Goal: Information Seeking & Learning: Learn about a topic

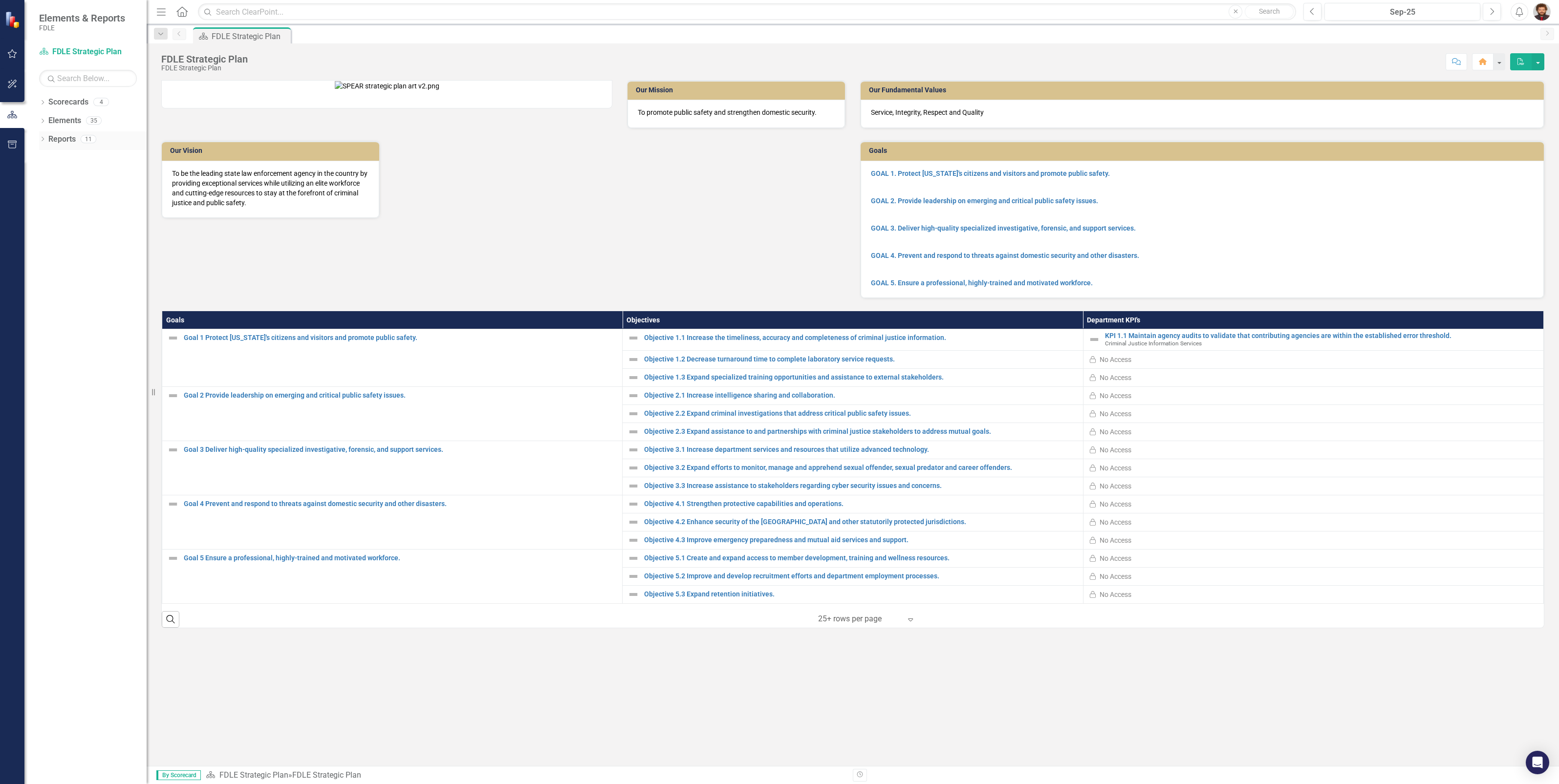
click at [42, 139] on icon "Dropdown" at bounding box center [42, 140] width 7 height 5
click at [45, 122] on icon "Dropdown" at bounding box center [42, 122] width 7 height 5
click at [39, 99] on div "Dropdown Scorecards 4 FDLE FDLE Strategic Plan Commands / Executive Support Bra…" at bounding box center [85, 439] width 122 height 690
click at [39, 102] on icon "Dropdown" at bounding box center [42, 103] width 7 height 5
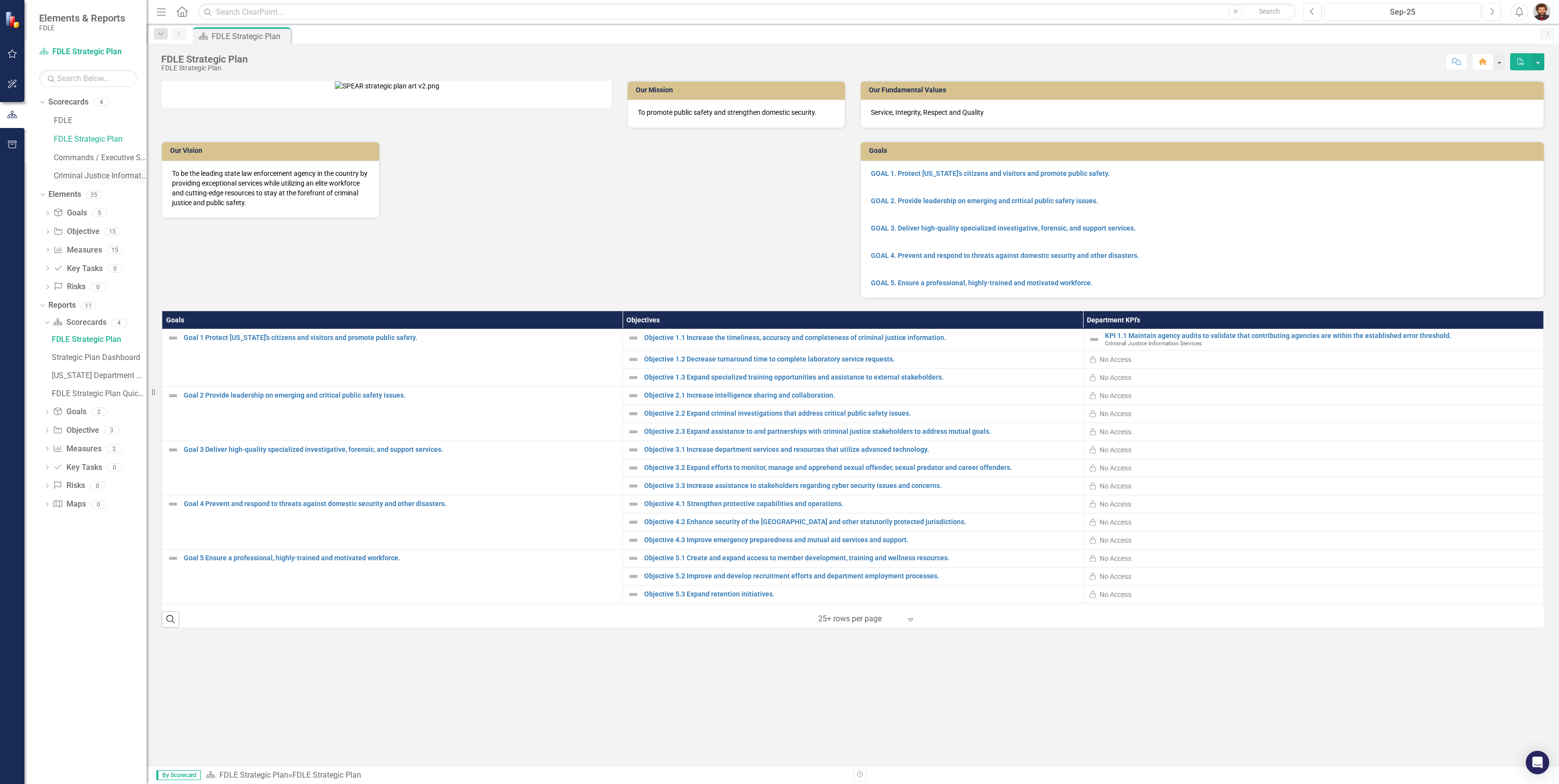
click at [70, 171] on link "Criminal Justice Information Services" at bounding box center [100, 176] width 93 height 11
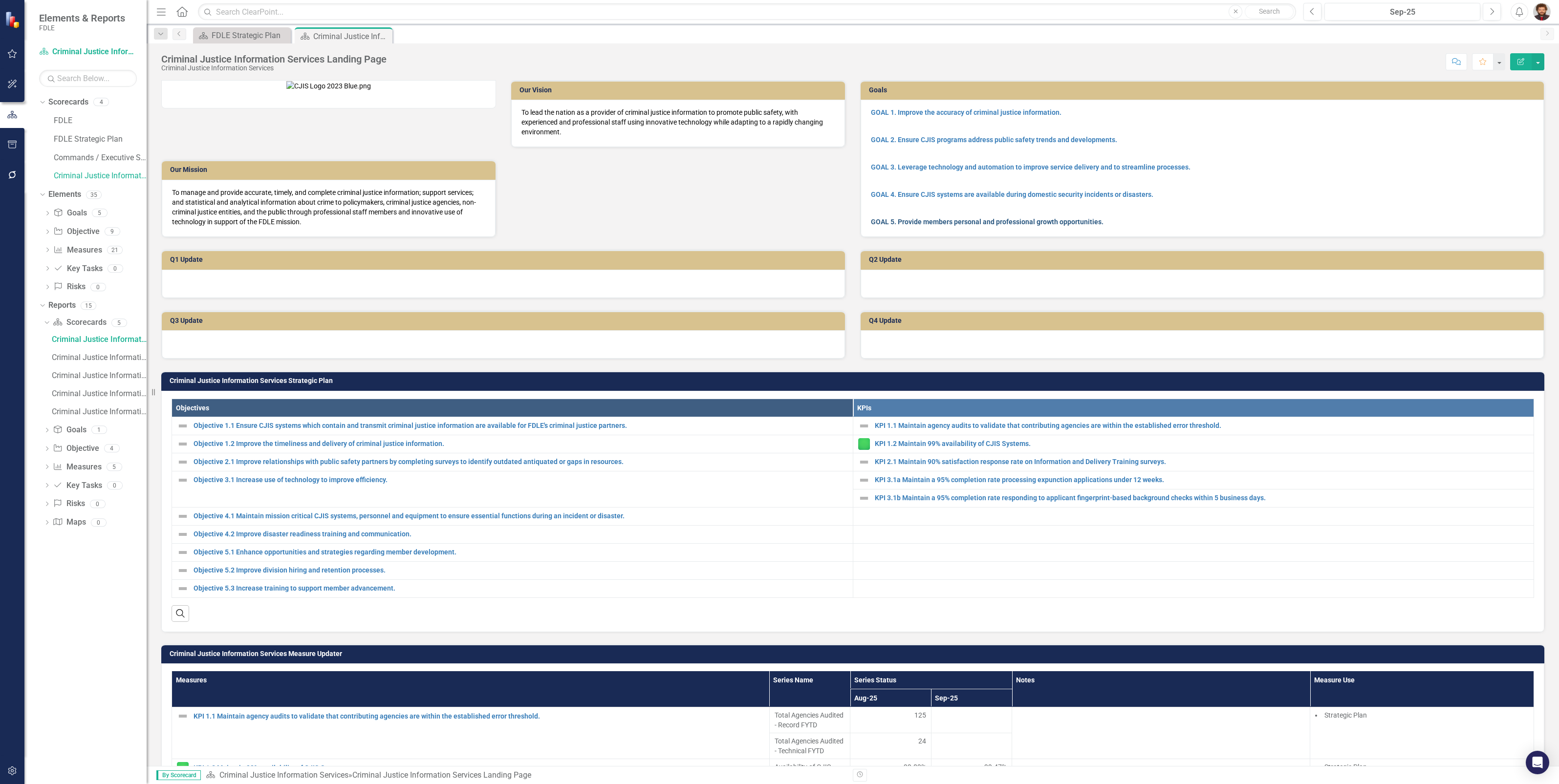
click at [941, 220] on link "GOAL 5. Provide members personal and professional growth opportunities." at bounding box center [987, 221] width 232 height 8
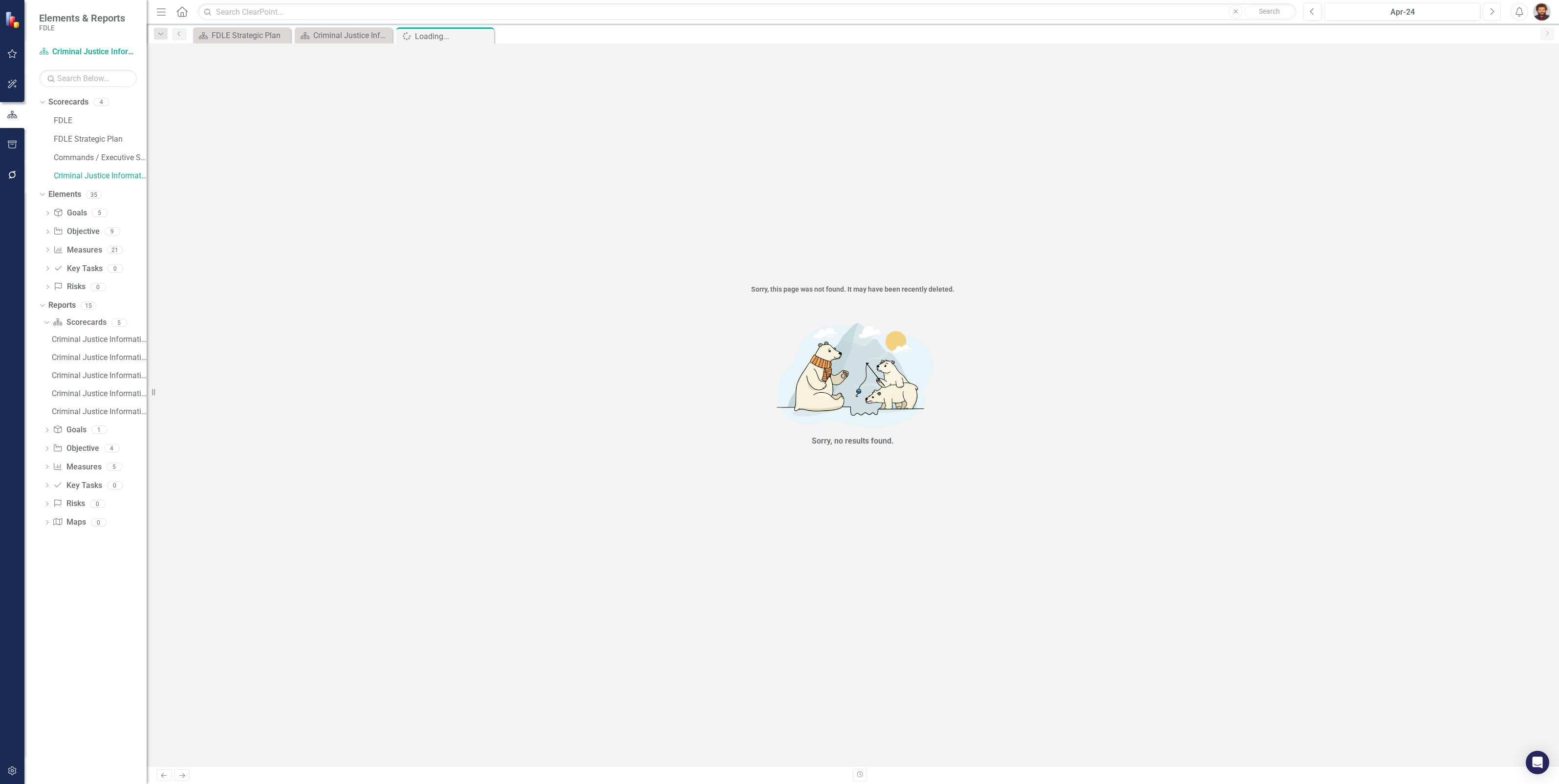
click at [1492, 10] on icon "Next" at bounding box center [1492, 11] width 5 height 9
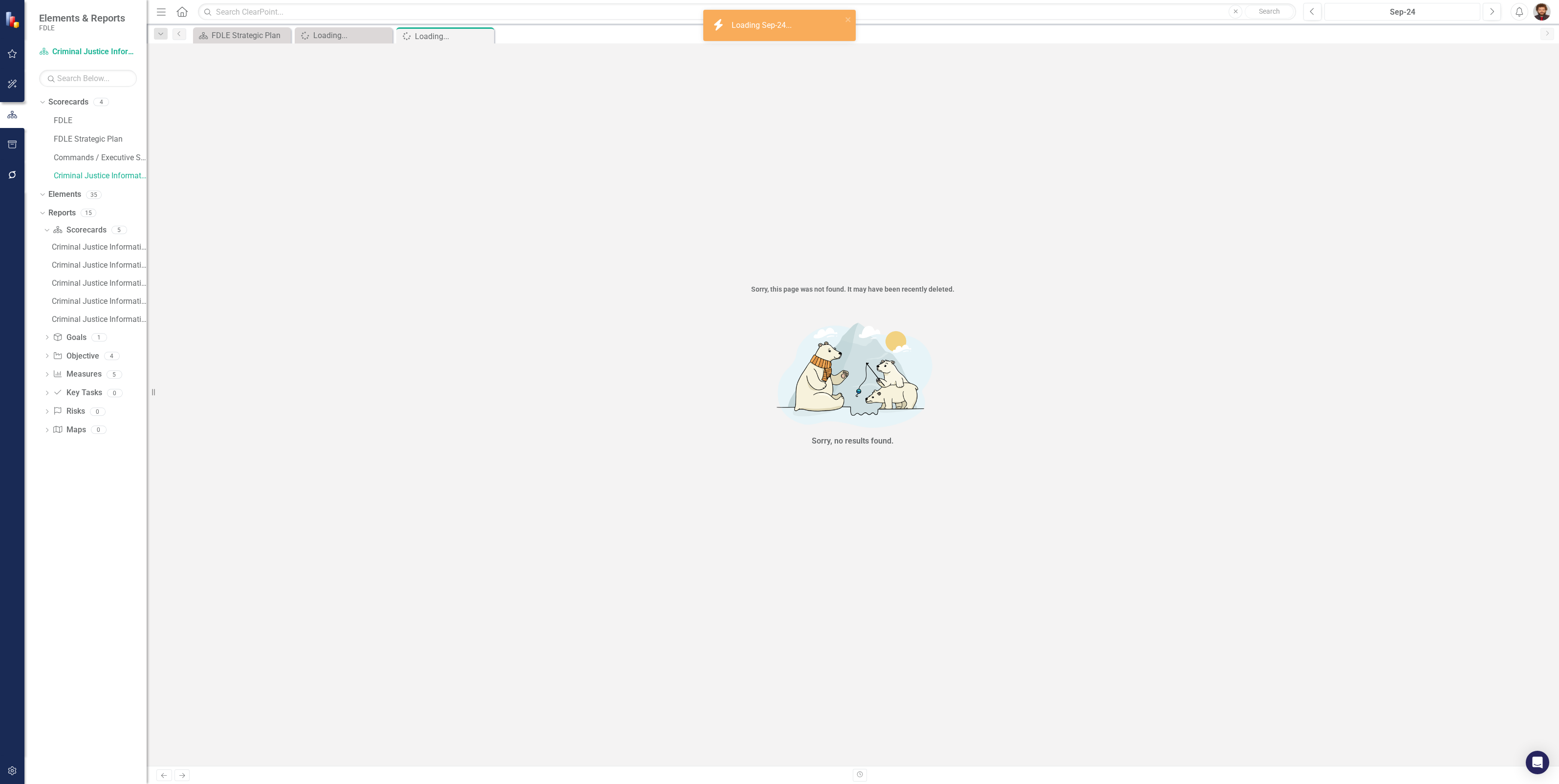
click at [1434, 16] on div "Sep-24" at bounding box center [1402, 11] width 149 height 11
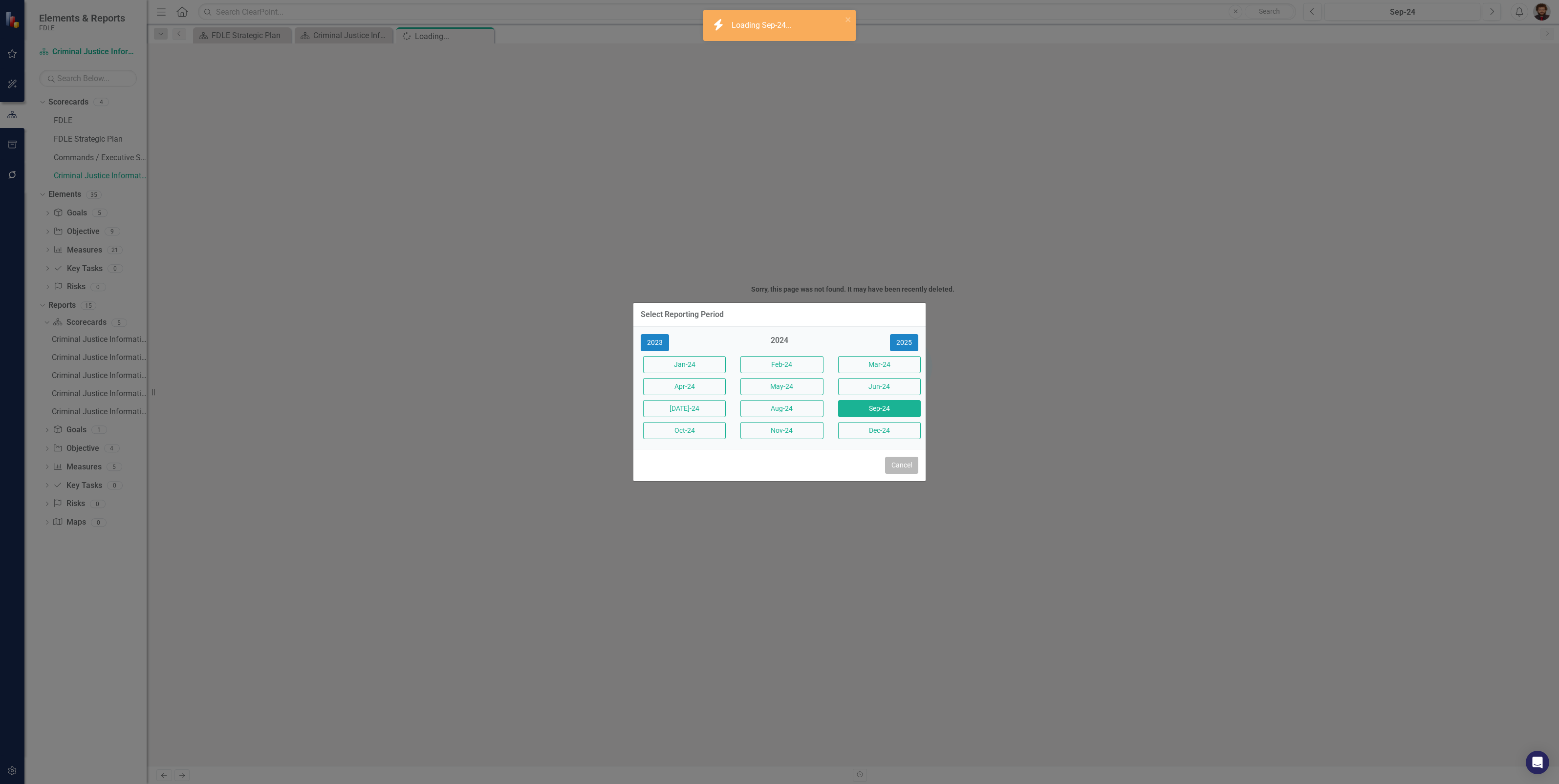
click at [906, 470] on button "Cancel" at bounding box center [901, 465] width 33 height 17
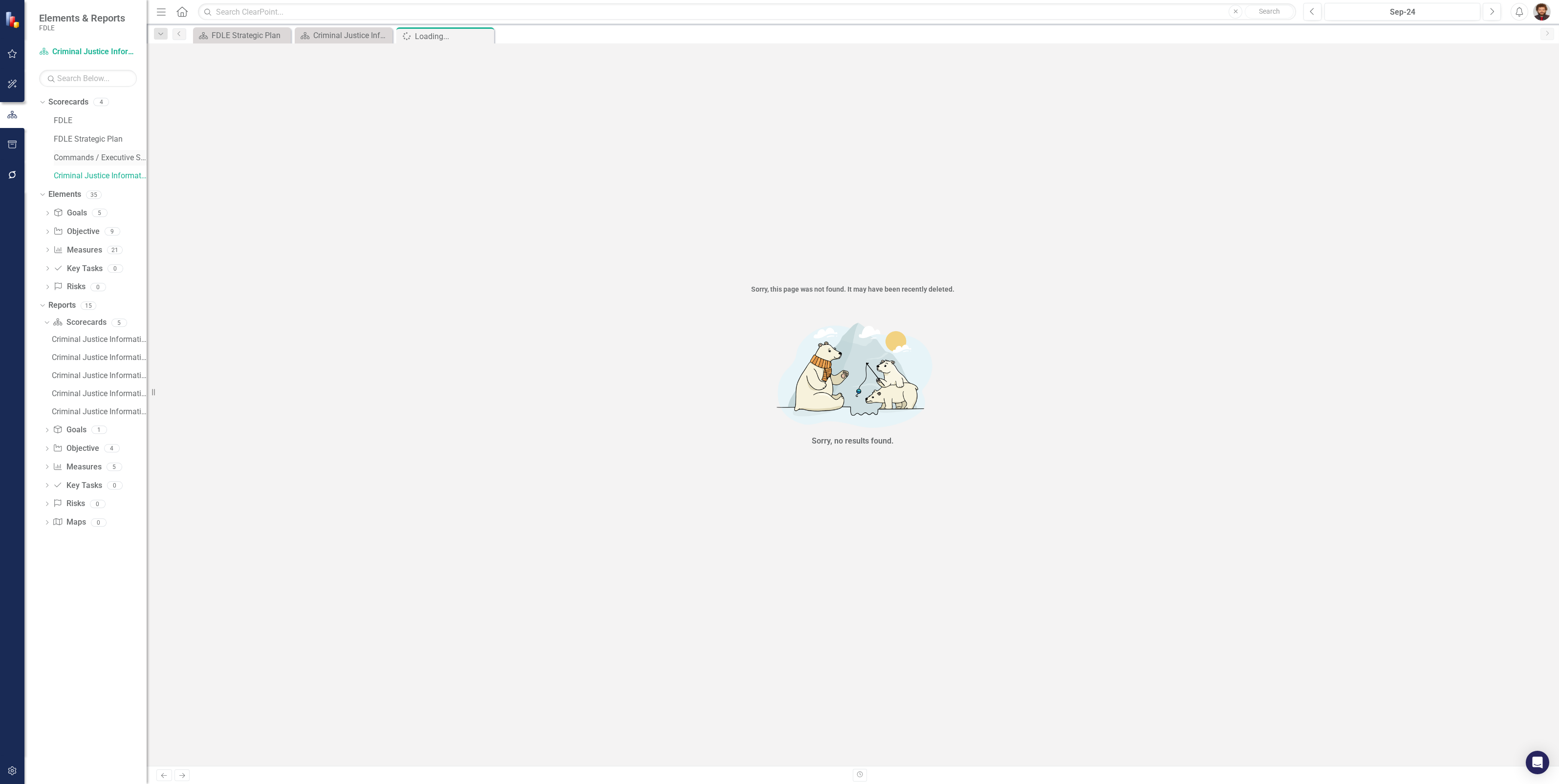
click at [73, 155] on link "Commands / Executive Support Branch" at bounding box center [100, 158] width 93 height 11
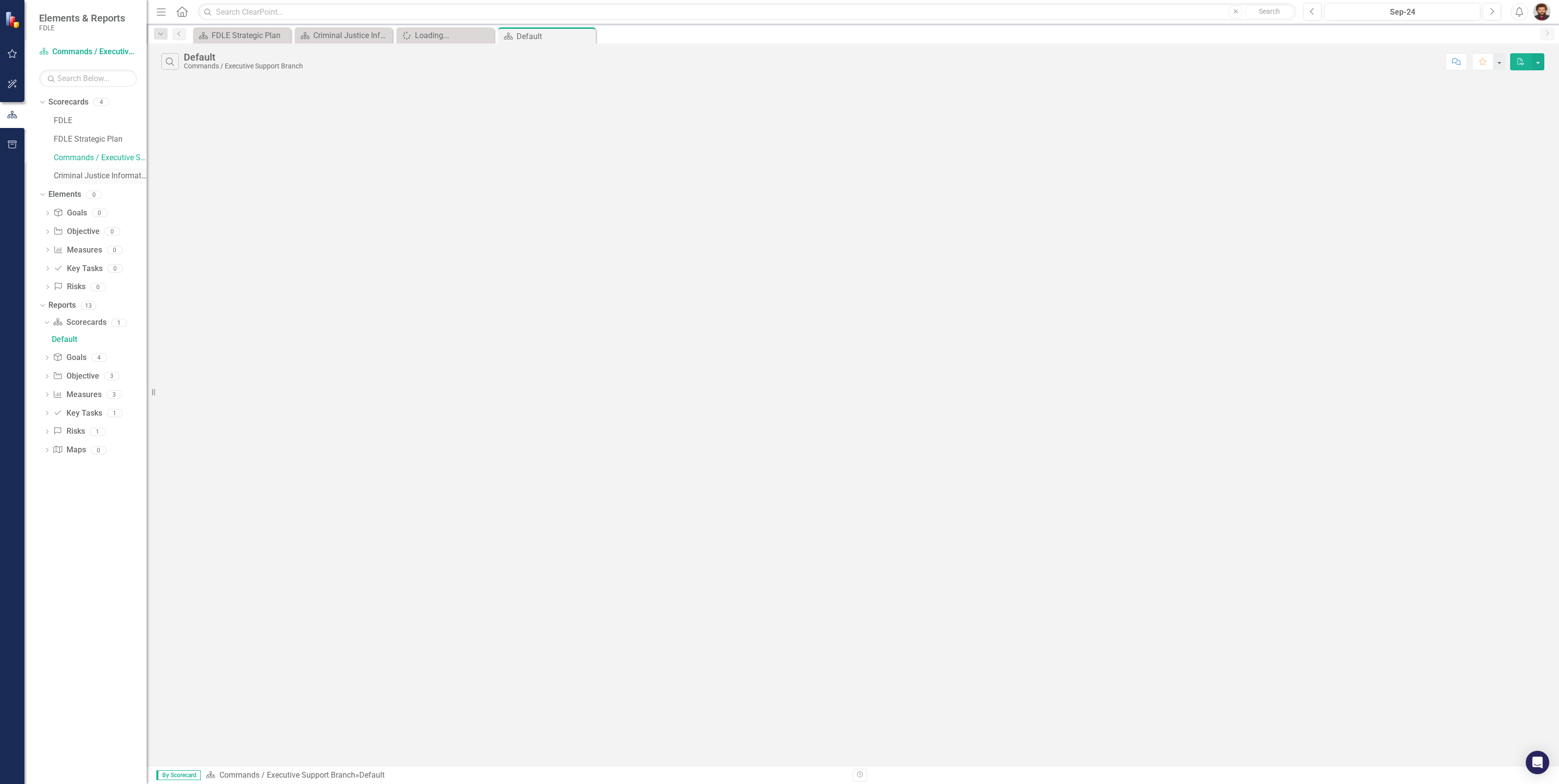
click at [80, 176] on link "Criminal Justice Information Services" at bounding box center [100, 176] width 93 height 11
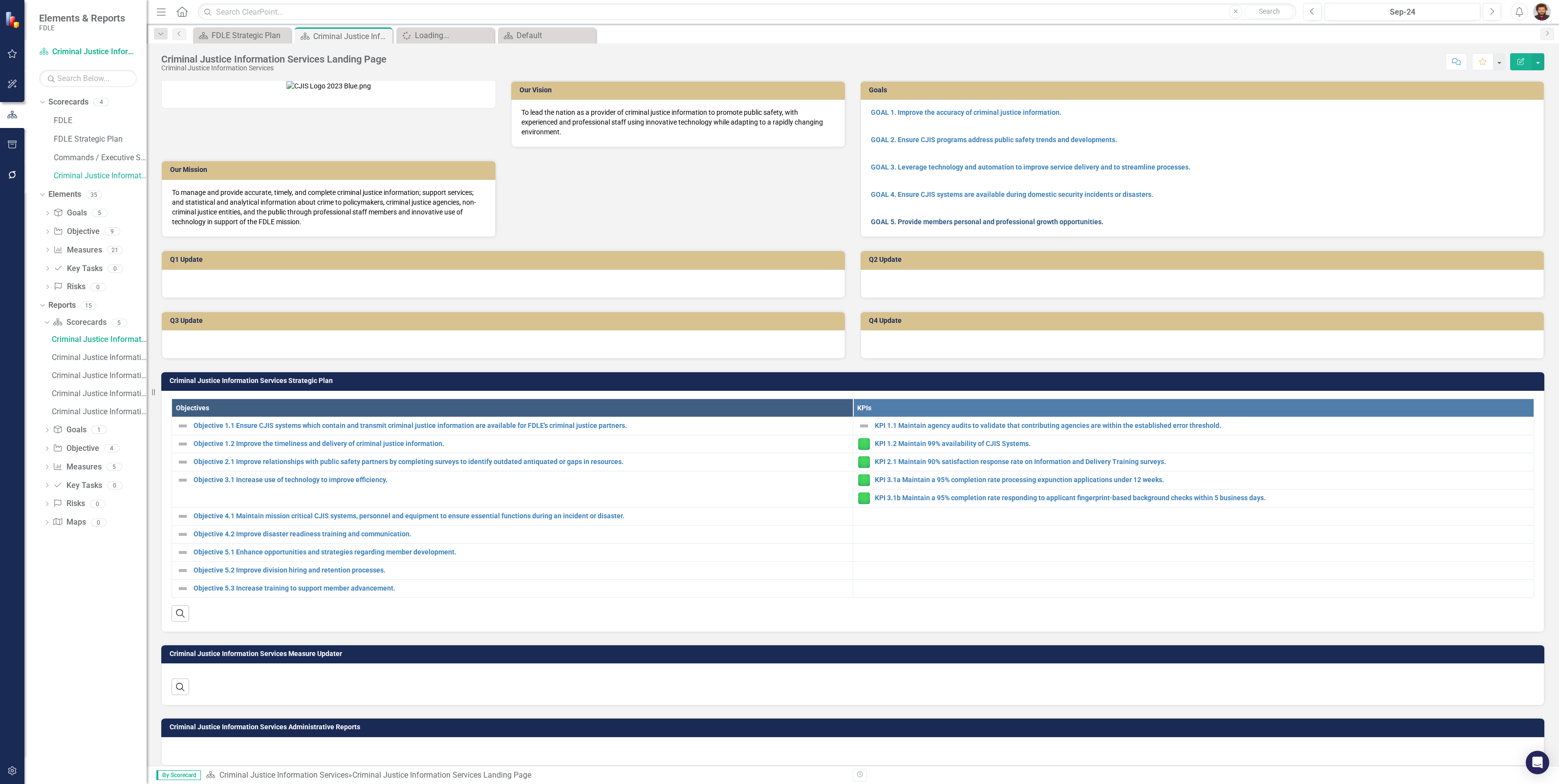
click at [930, 219] on link "GOAL 5. Provide members personal and professional growth opportunities." at bounding box center [987, 221] width 232 height 8
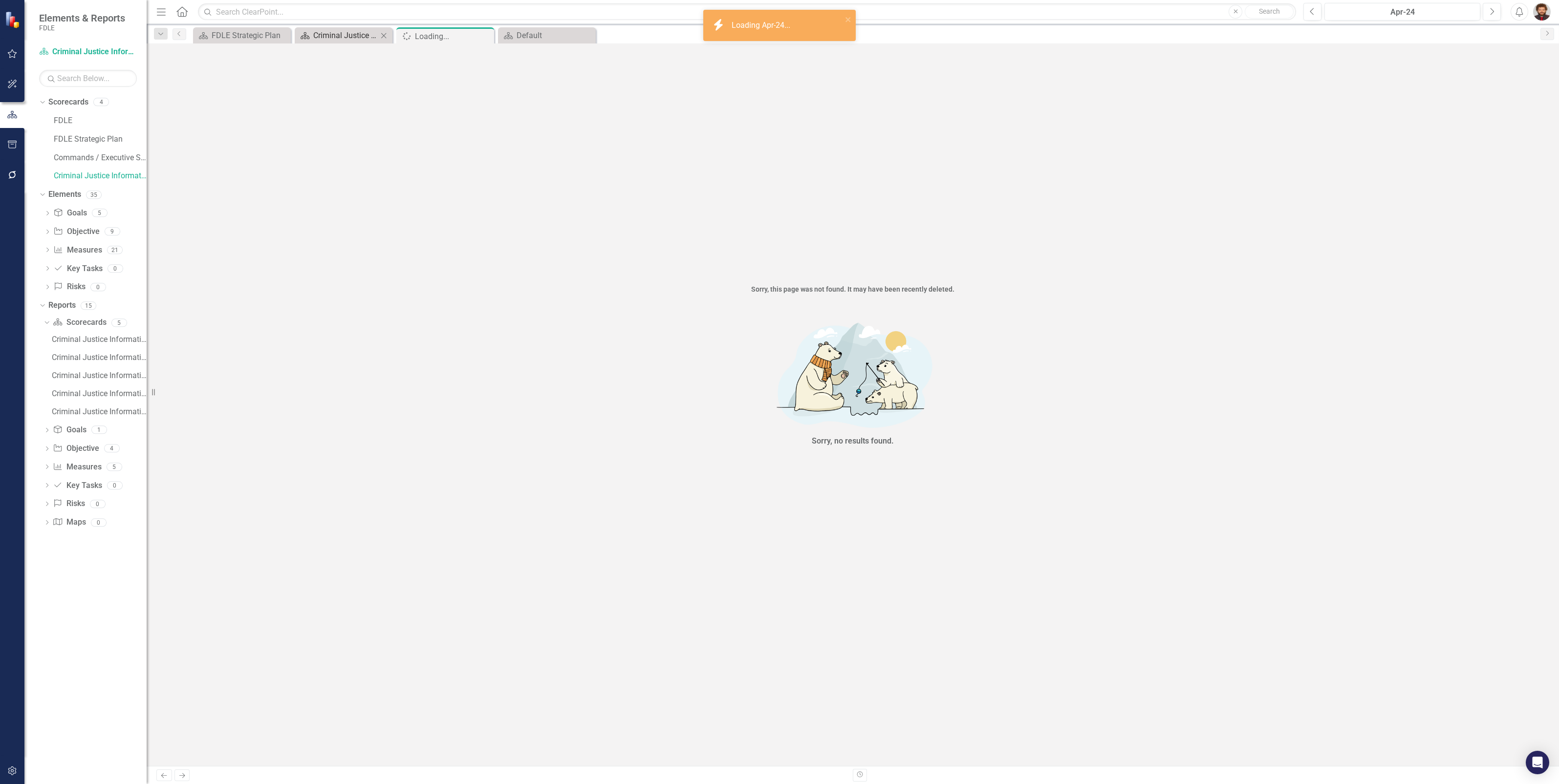
click at [349, 34] on div "Criminal Justice Information Services Landing Page" at bounding box center [346, 35] width 65 height 12
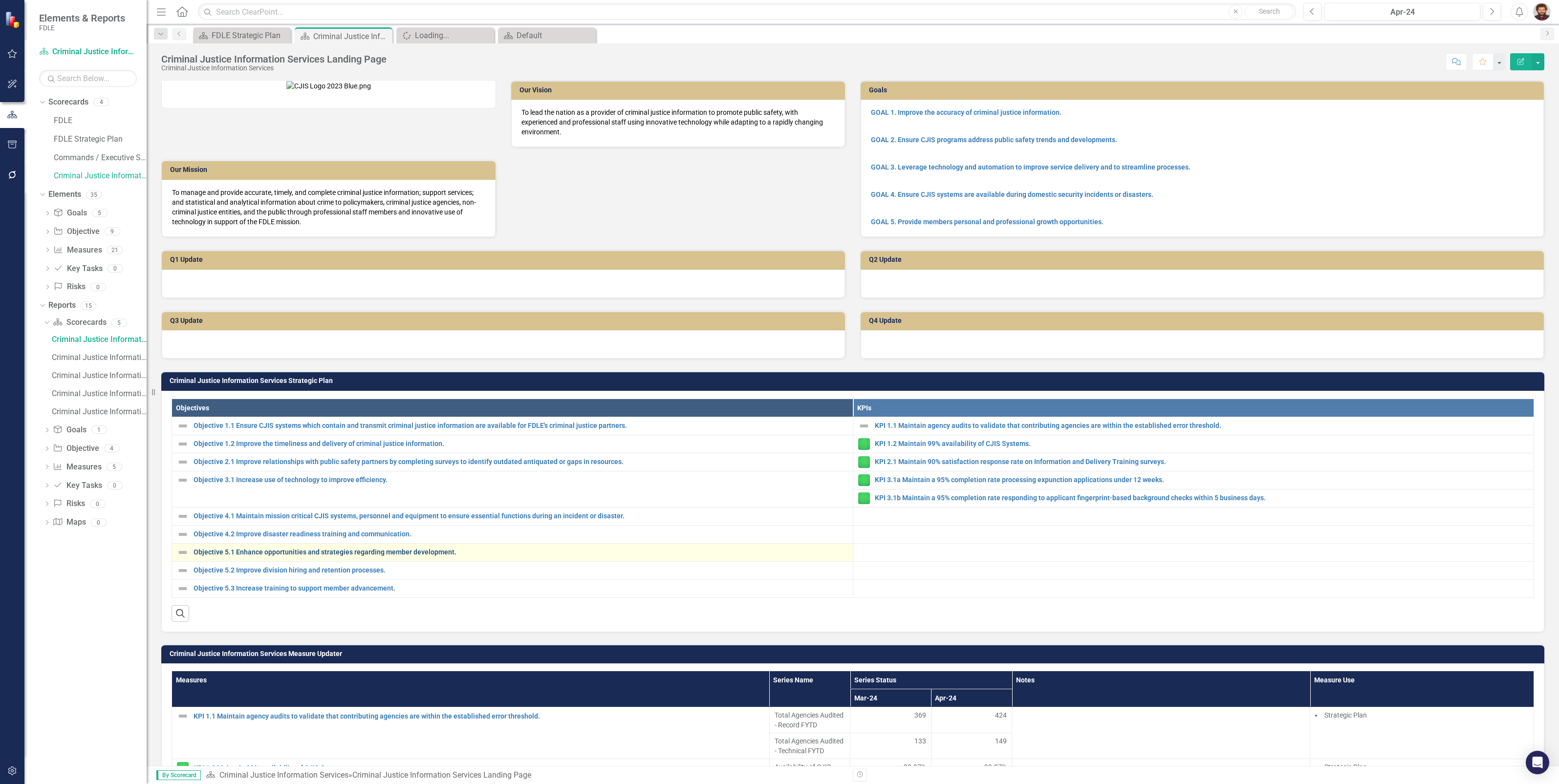
click at [325, 556] on link "Objective 5.1 Enhance opportunities and strategies regarding member development." at bounding box center [520, 552] width 654 height 7
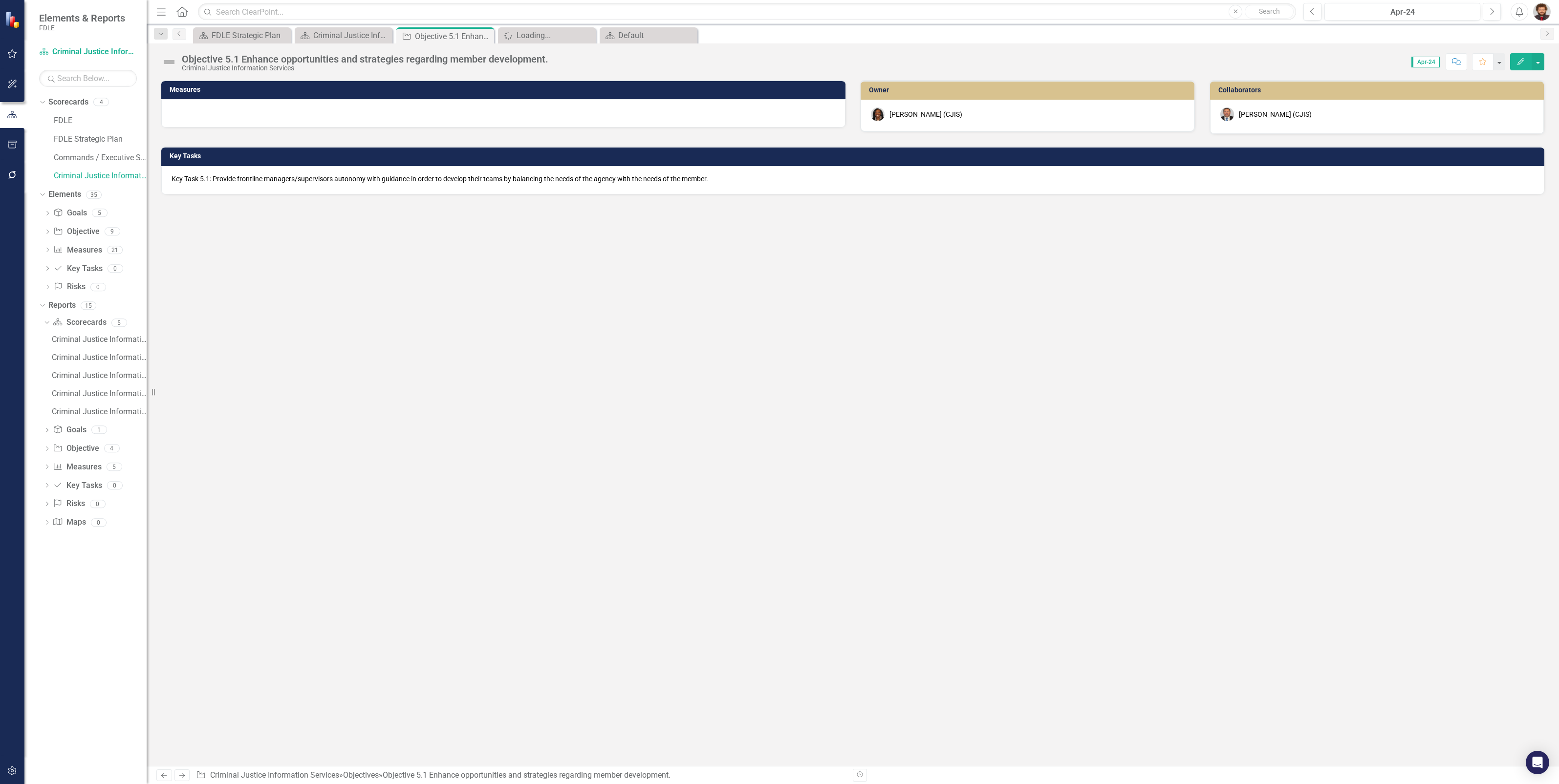
click at [361, 56] on div "Objective 5.1 Enhance opportunities and strategies regarding member development." at bounding box center [365, 59] width 367 height 11
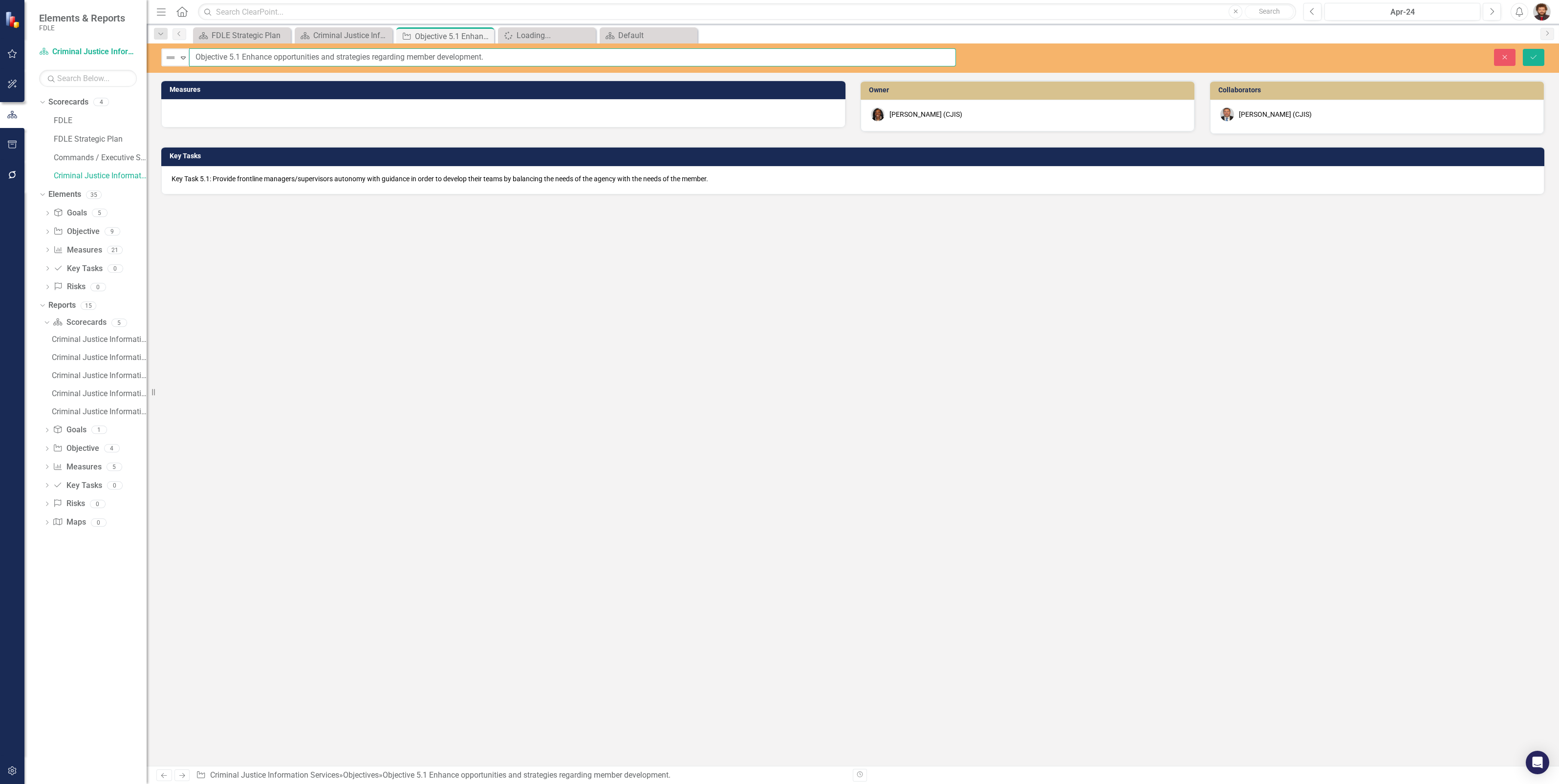
click at [361, 56] on input "Objective 5.1 Enhance opportunities and strategies regarding member development." at bounding box center [573, 57] width 767 height 18
click at [506, 57] on input "Objective 5.1 Enhance opportunities and strategies regarding member development." at bounding box center [573, 57] width 767 height 18
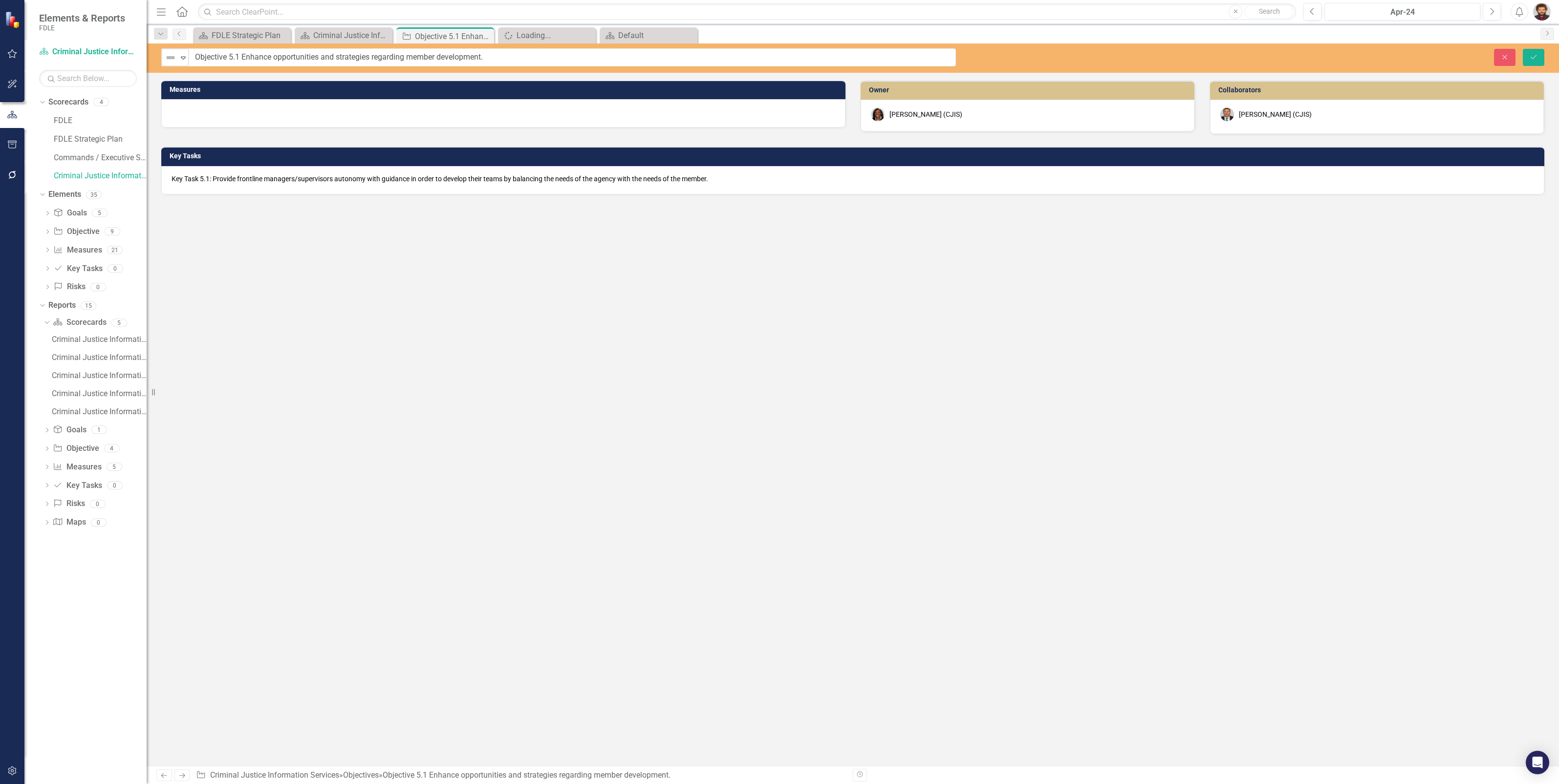
click at [616, 177] on p "Key Task 5.1: Provide frontline managers/supervisors autonomy with guidance in …" at bounding box center [852, 178] width 1362 height 10
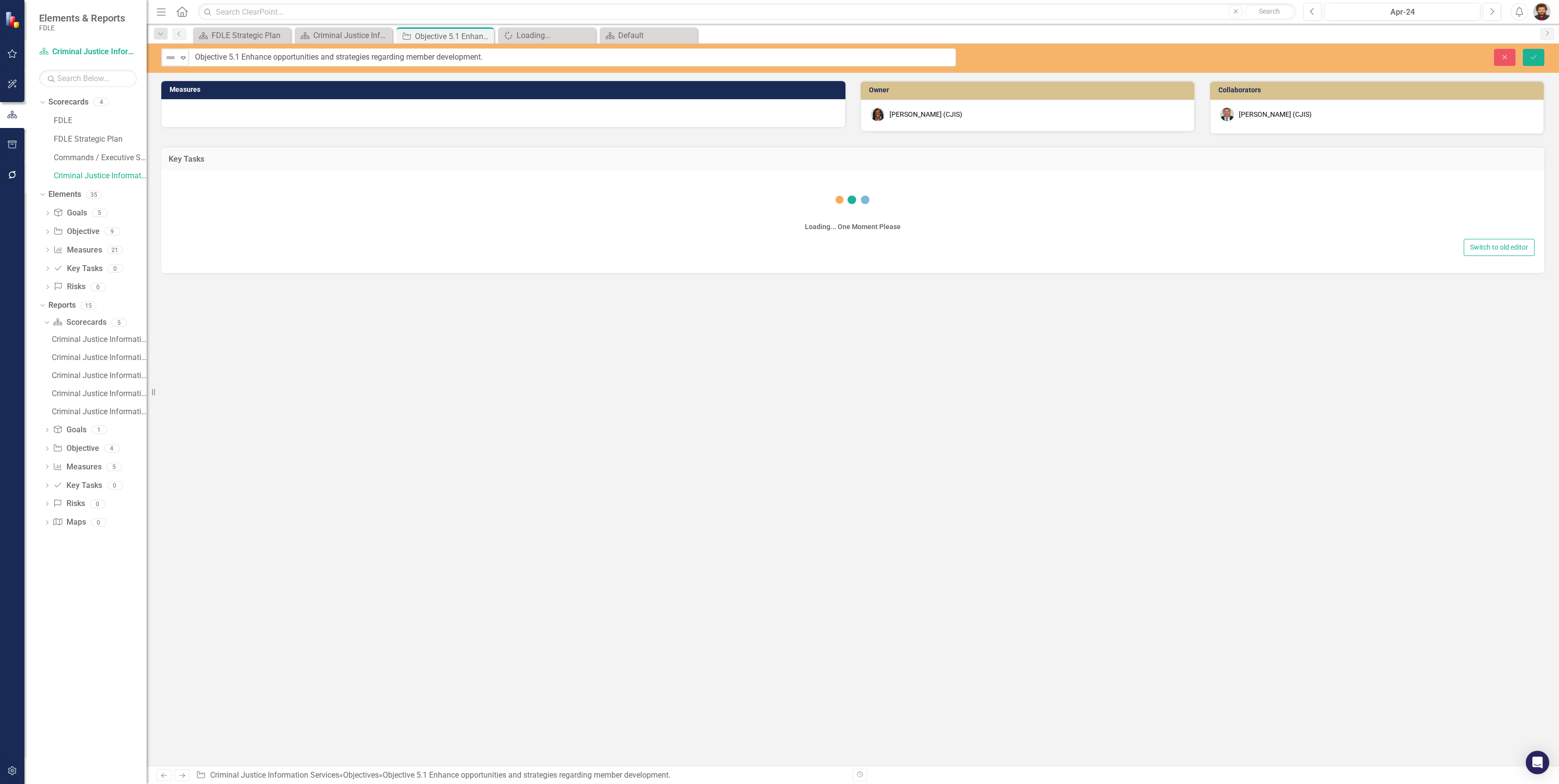
click at [616, 178] on div "Loading... One Moment Please" at bounding box center [853, 207] width 1364 height 59
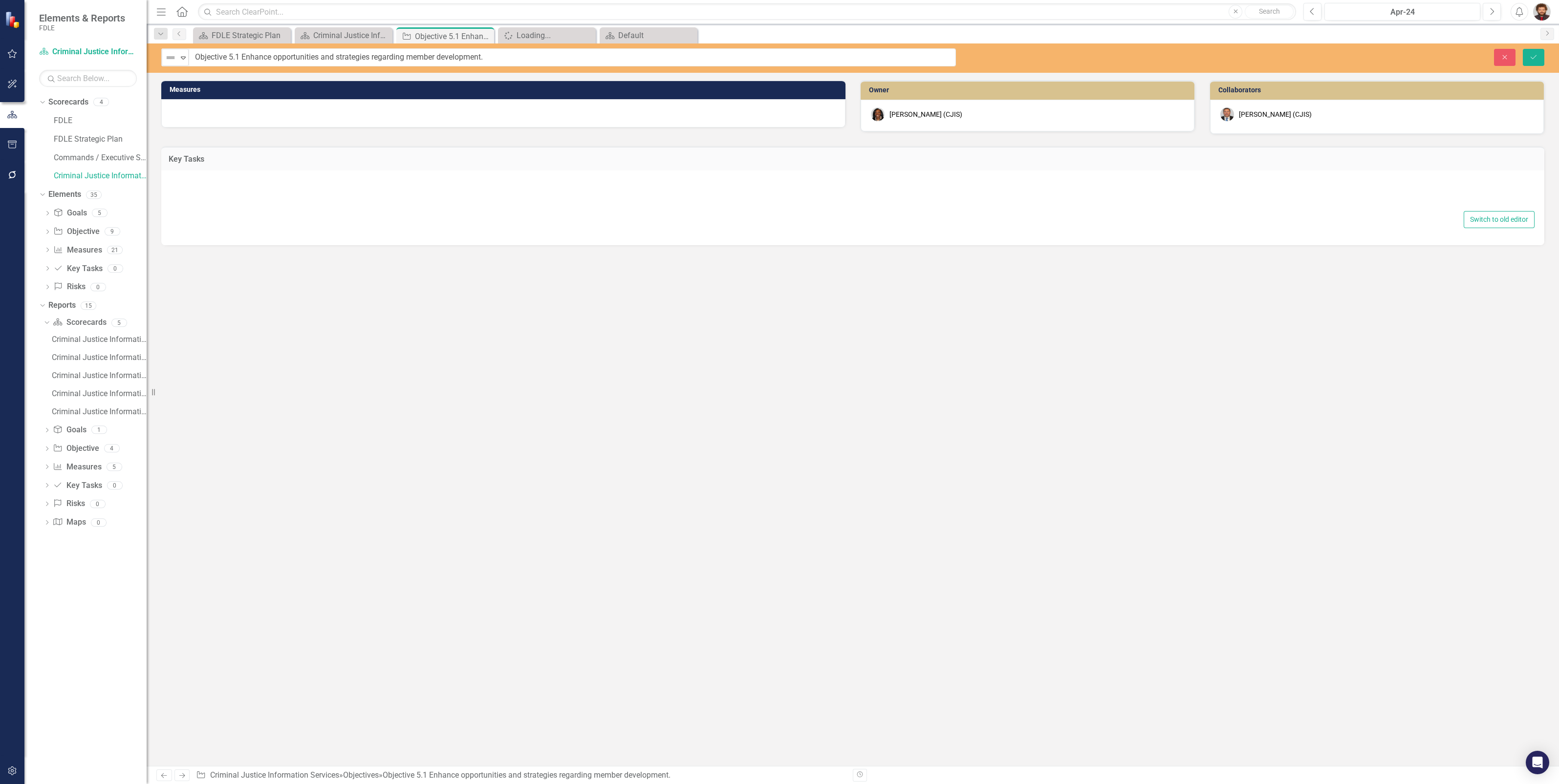
type textarea "<p>Key Task 5.1: Provide frontline managers/supervisors autonomy with guidance …"
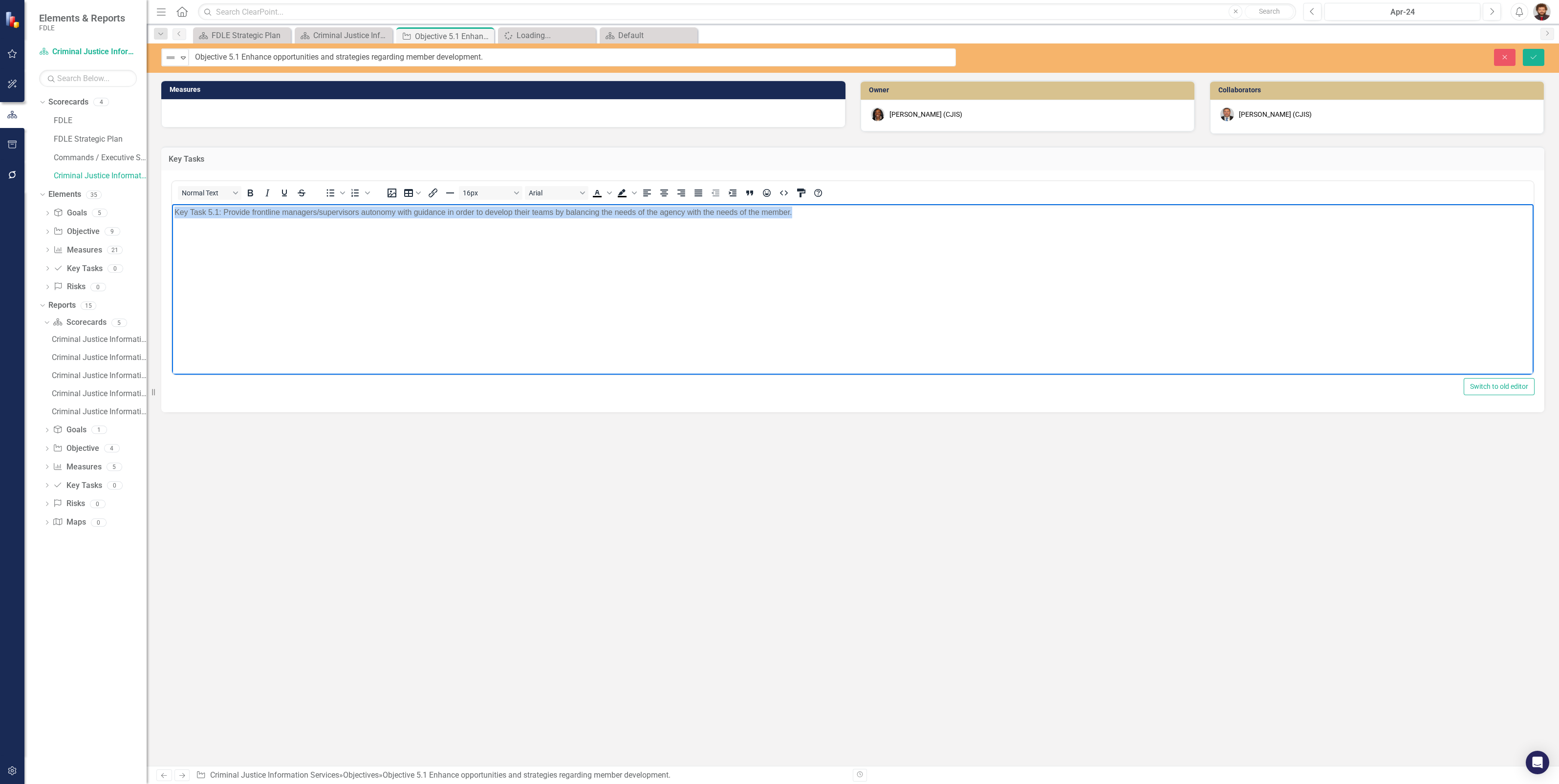
drag, startPoint x: 876, startPoint y: 226, endPoint x: 1, endPoint y: 160, distance: 877.5
click at [172, 204] on html "Key Task 5.1: Provide frontline managers/supervisors autonomy with guidance in …" at bounding box center [853, 277] width 1362 height 146
copy p "Key Task 5.1: Provide frontline managers/supervisors autonomy with guidance in …"
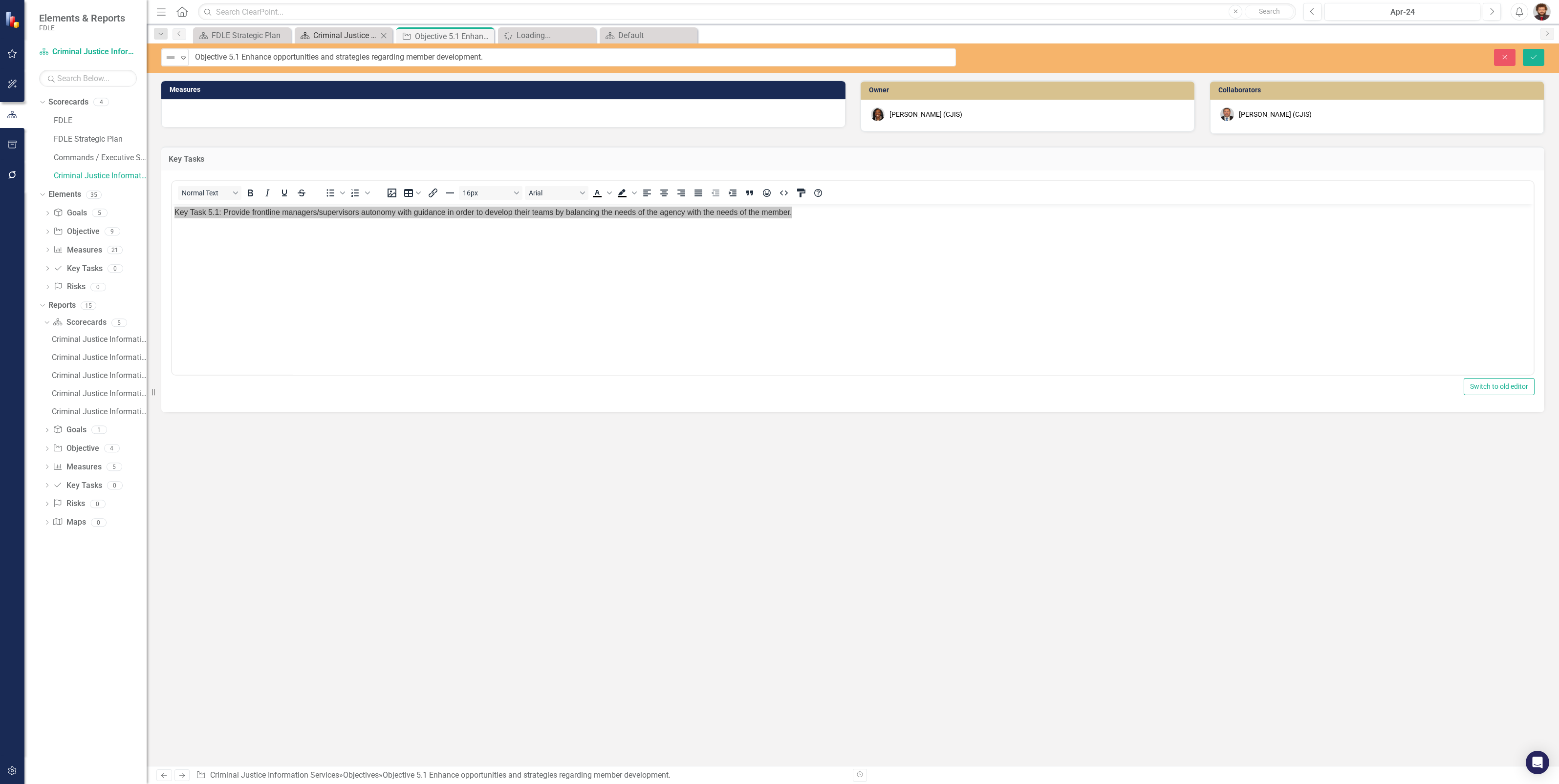
click at [350, 36] on div "Criminal Justice Information Services Landing Page" at bounding box center [346, 35] width 65 height 12
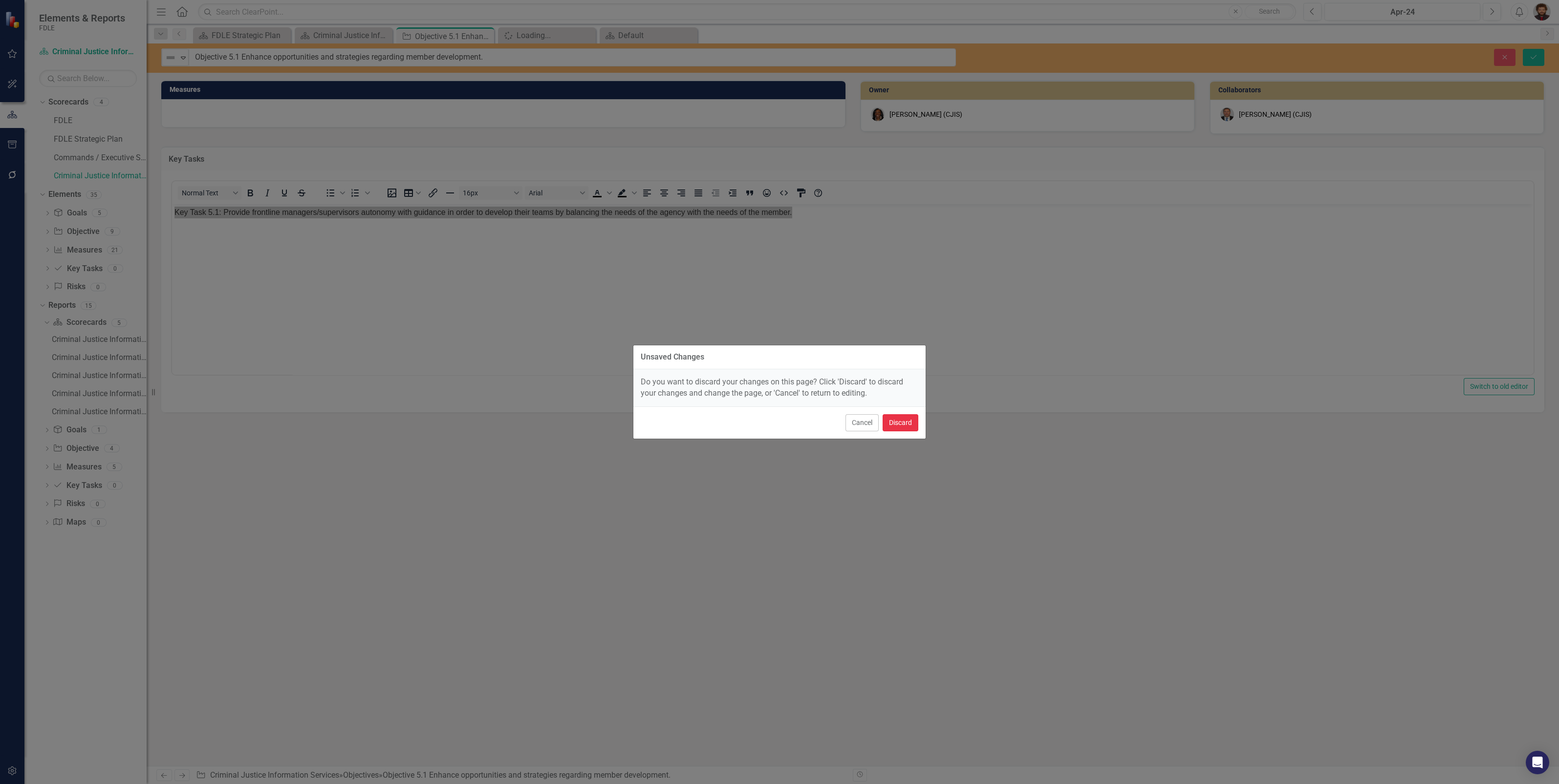
click at [890, 419] on button "Discard" at bounding box center [900, 423] width 36 height 17
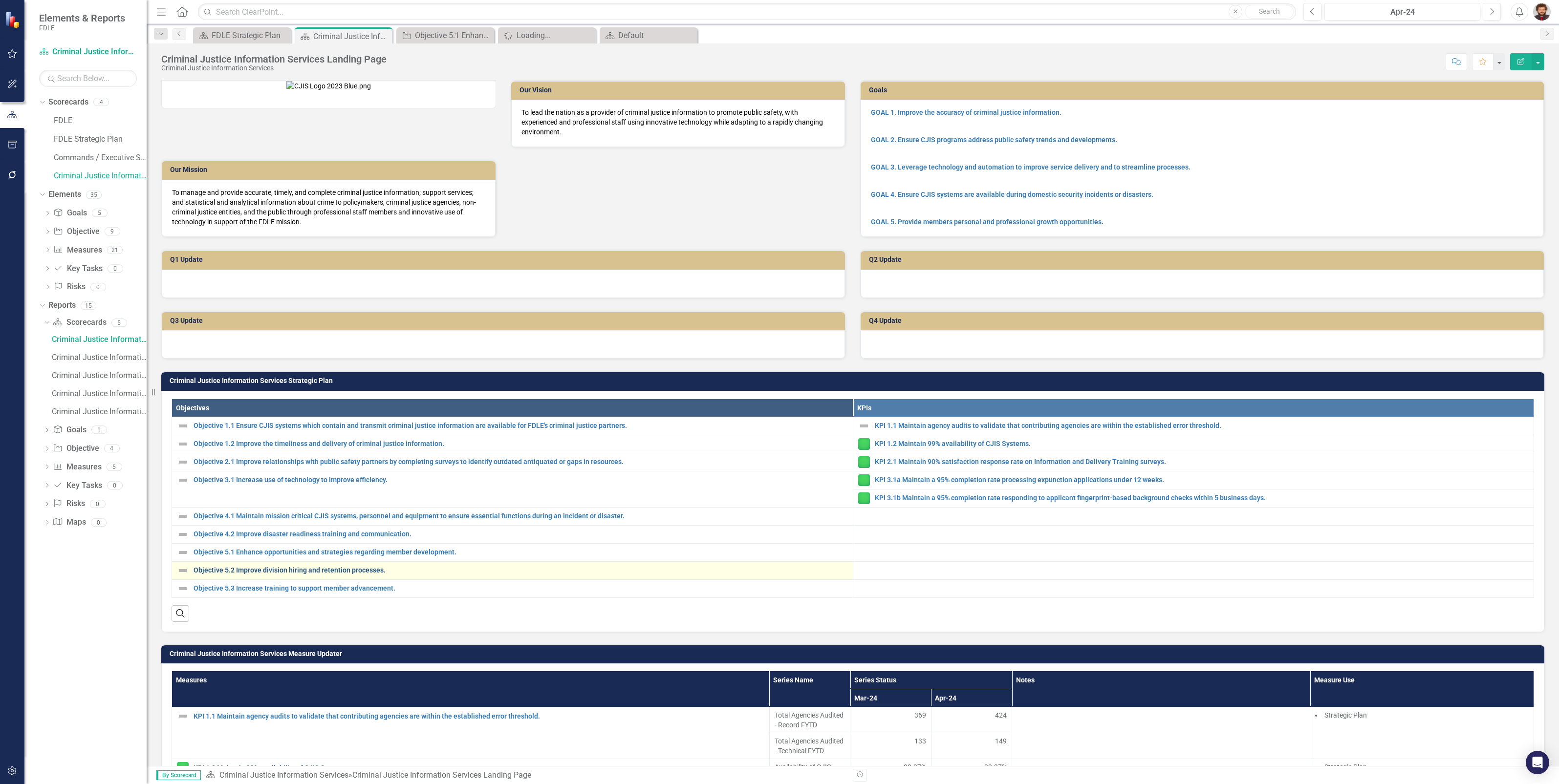
click at [304, 574] on link "Objective 5.2 Improve division hiring and retention processes." at bounding box center [520, 570] width 654 height 7
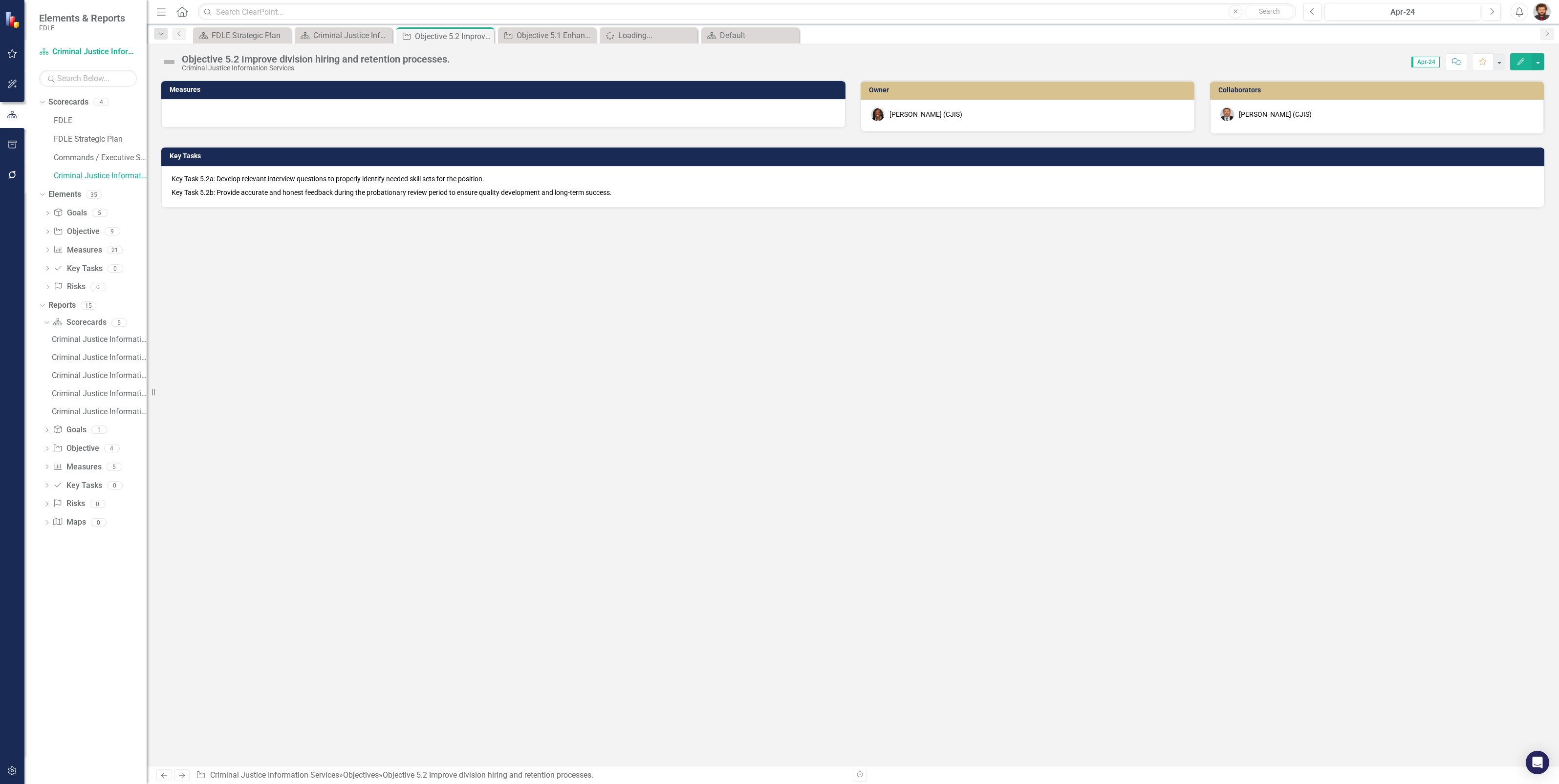
click at [352, 62] on div "Objective 5.2 Improve division hiring and retention processes." at bounding box center [315, 59] width 268 height 11
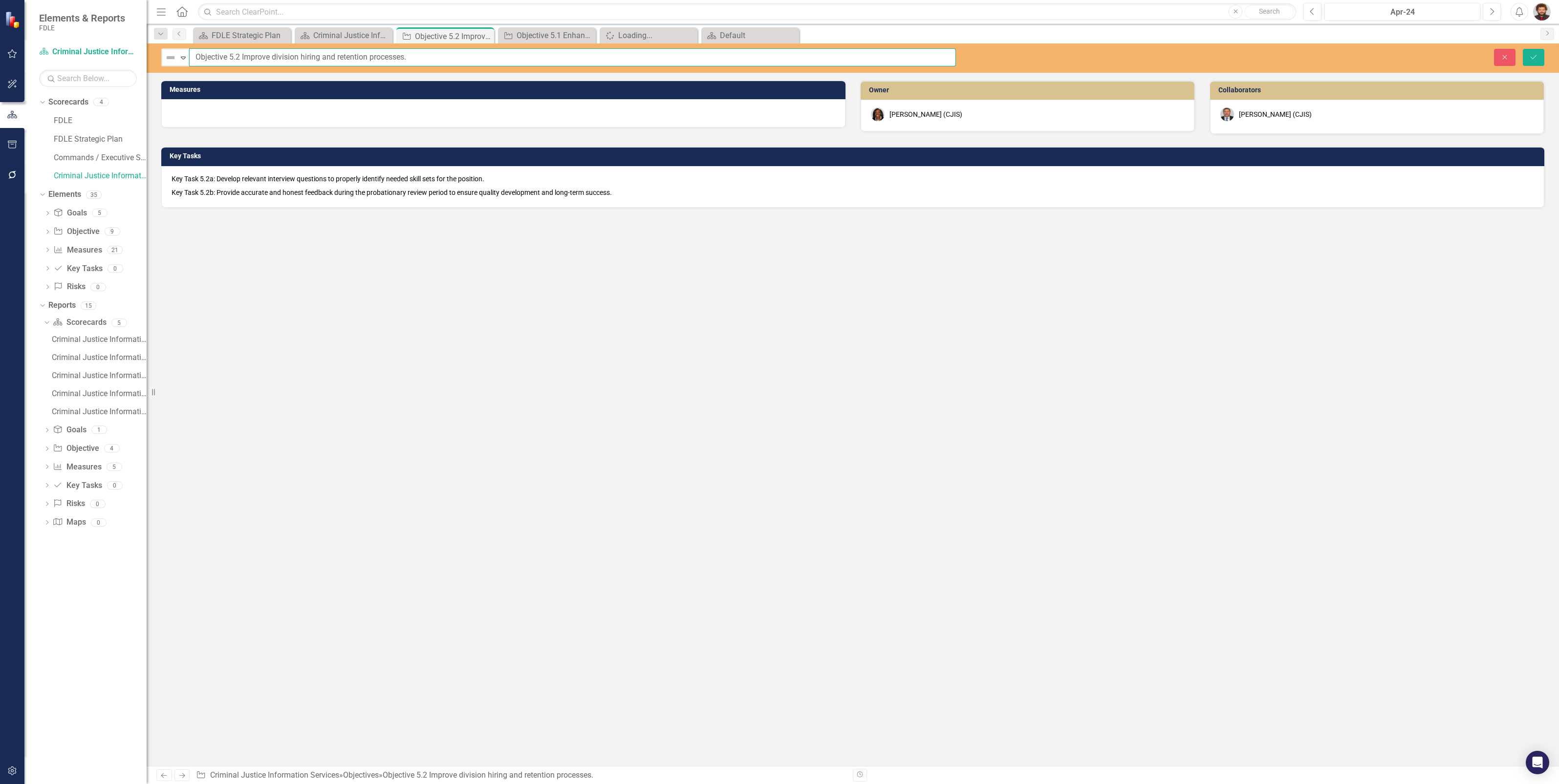
drag, startPoint x: 443, startPoint y: 58, endPoint x: 31, endPoint y: 37, distance: 412.5
click at [31, 37] on div "Elements & Reports FDLE Scorecard Criminal Justice Information Services Search …" at bounding box center [780, 392] width 1559 height 784
click at [590, 188] on p "Key Task 5.2b: Provide accurate and honest feedback during the probationary rev…" at bounding box center [852, 191] width 1362 height 11
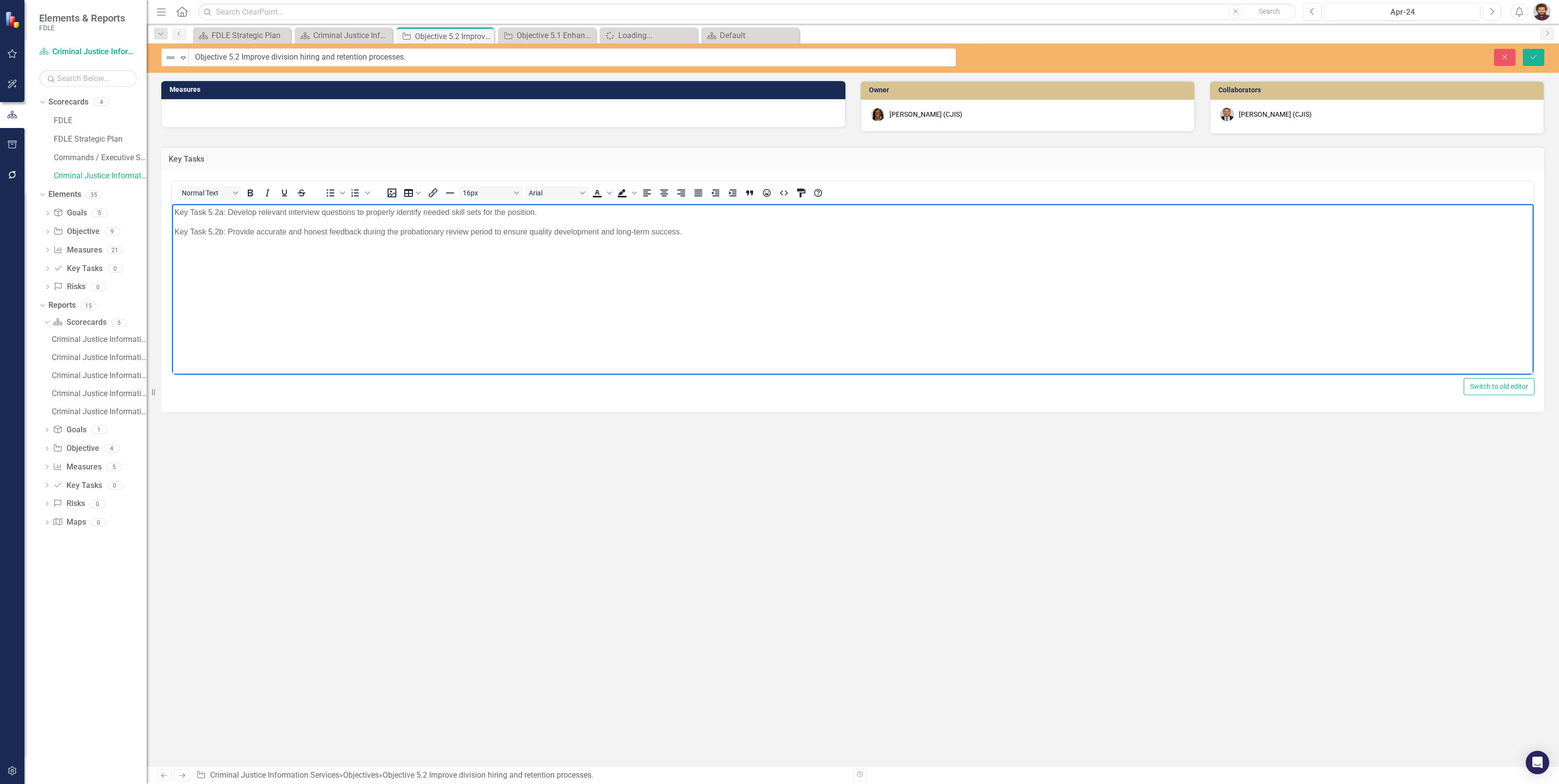
drag, startPoint x: 713, startPoint y: 232, endPoint x: 182, endPoint y: 374, distance: 549.7
click at [172, 204] on html "Key Task 5.2a: Develop relevant interview questions to properly identify needed…" at bounding box center [853, 277] width 1362 height 146
copy body "Key Task 5.2a: Develop relevant interview questions to properly identify needed…"
click at [586, 36] on icon "Close" at bounding box center [587, 35] width 10 height 8
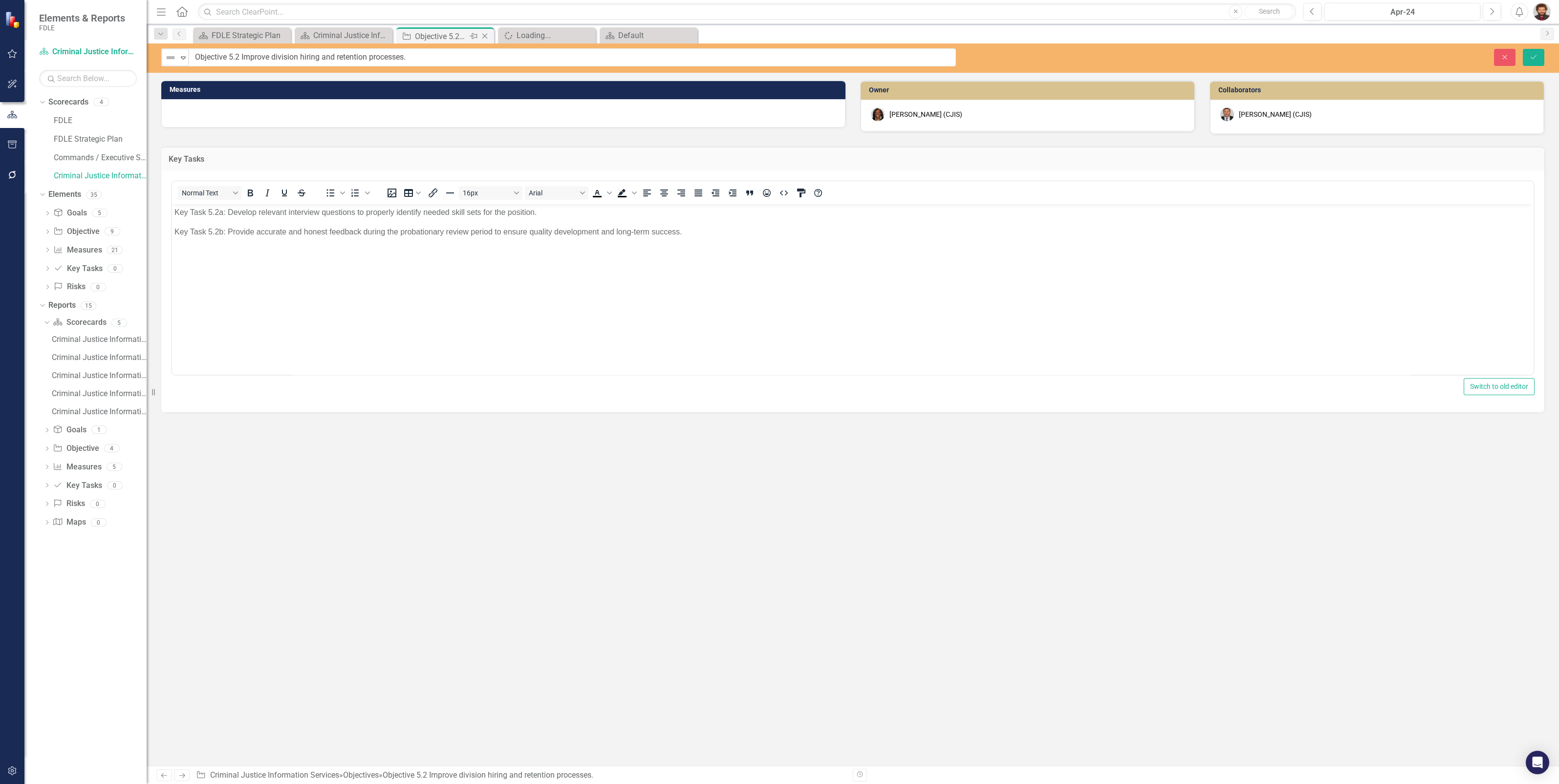
click at [484, 37] on icon at bounding box center [485, 36] width 5 height 5
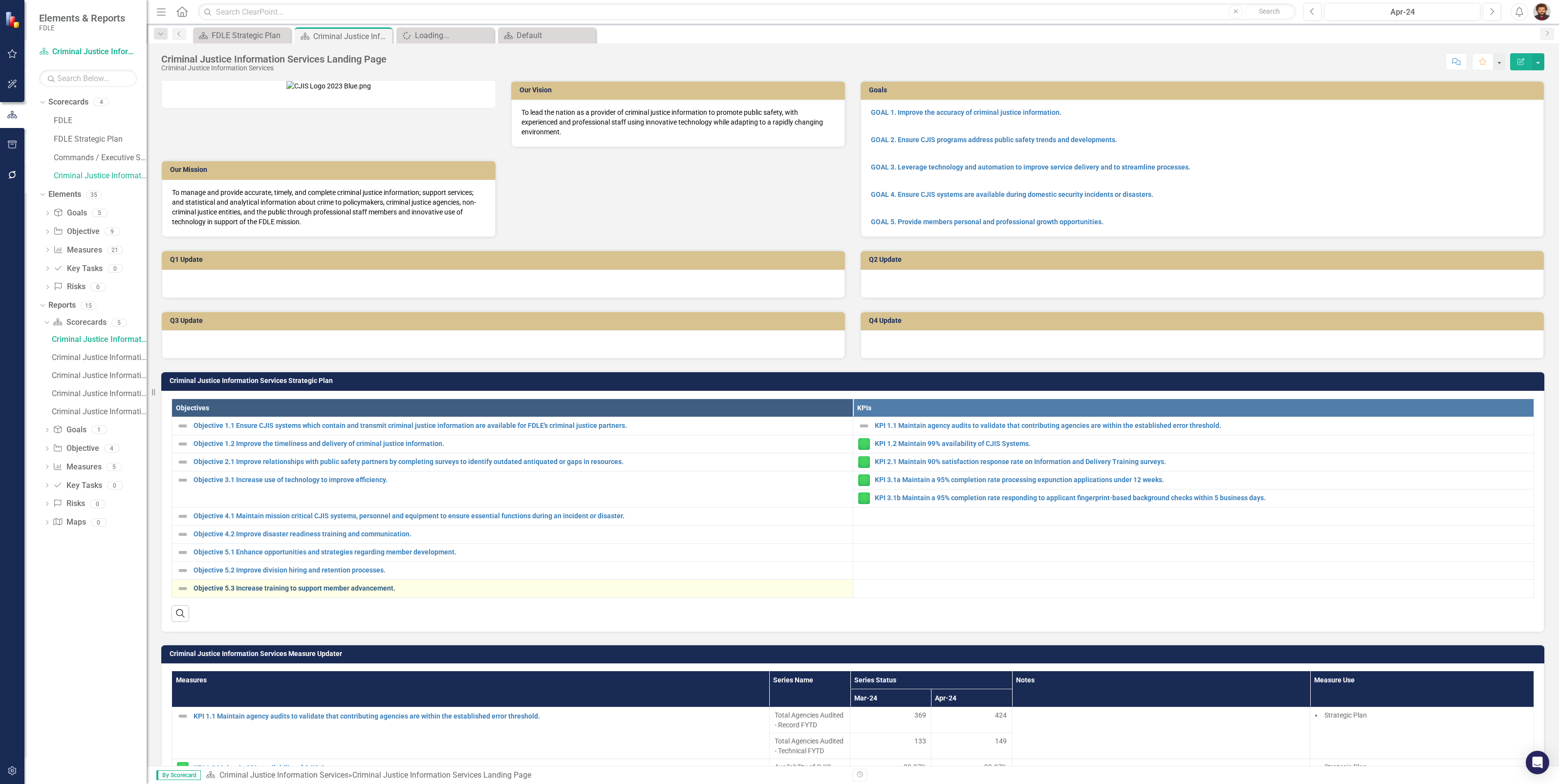
click at [258, 592] on link "Objective 5.3 Increase training to support member advancement." at bounding box center [520, 589] width 654 height 7
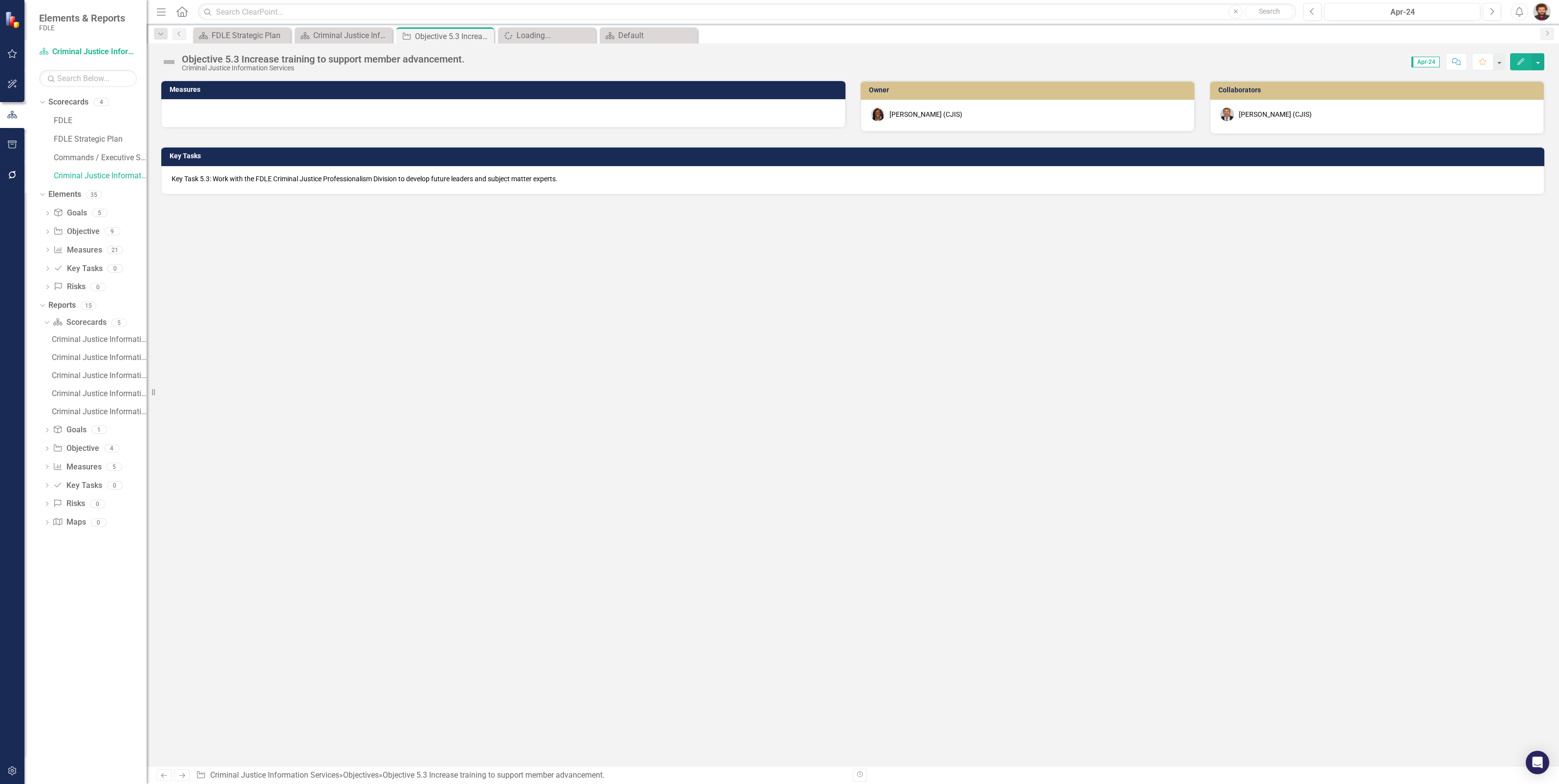
click at [331, 54] on div "Objective 5.3 Increase training to support member advancement." at bounding box center [323, 59] width 283 height 11
click at [465, 59] on div "Objective 5.3 Increase training to support member advancement." at bounding box center [323, 59] width 283 height 11
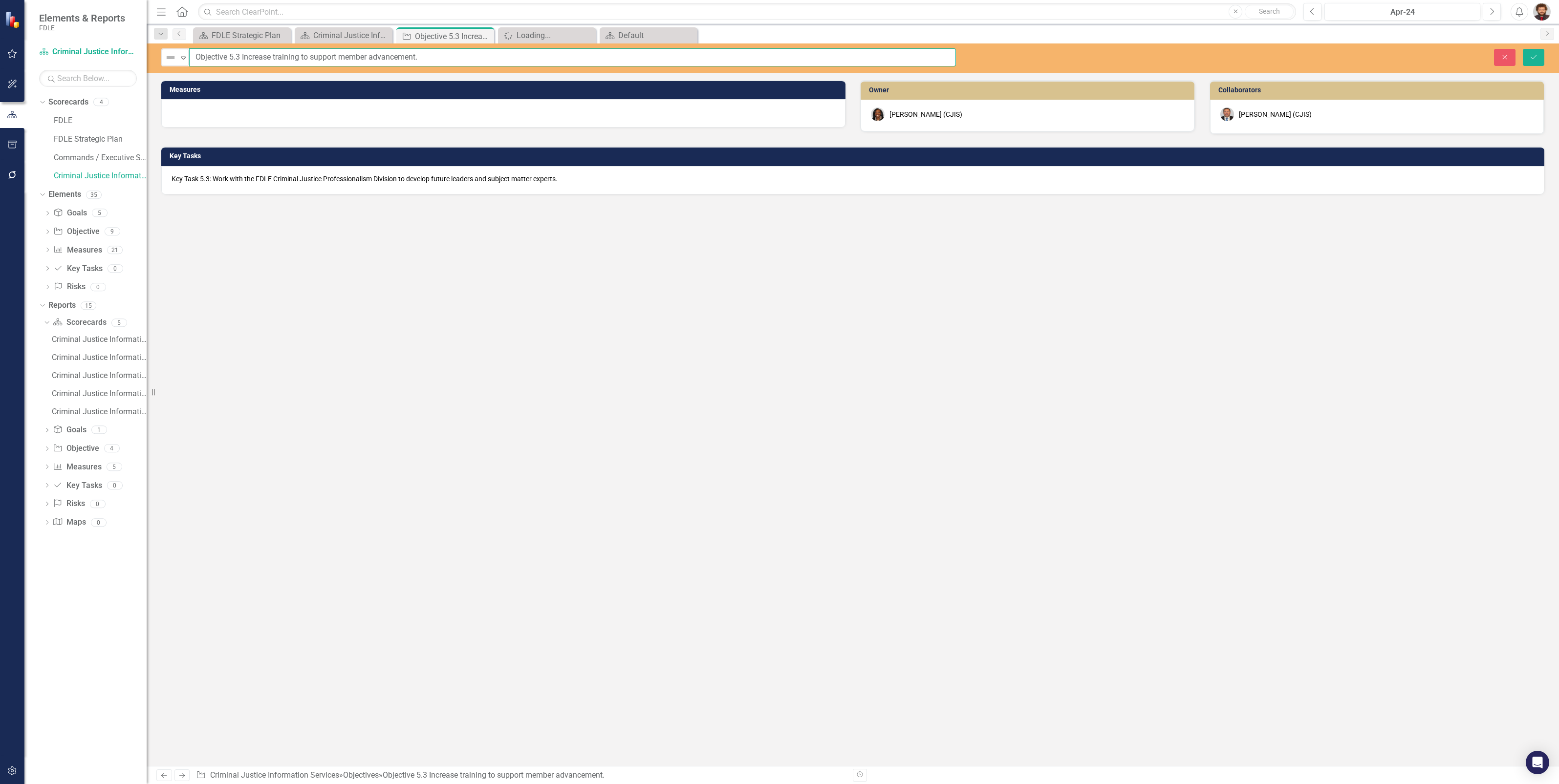
drag, startPoint x: 484, startPoint y: 59, endPoint x: 0, endPoint y: 34, distance: 484.6
click at [0, 34] on html "Elements & Reports FDLE Scorecard Criminal Justice Information Services Search …" at bounding box center [780, 392] width 1559 height 784
click at [429, 176] on p "Key Task 5.3: Work with the FDLE Criminal Justice Professionalism Division to d…" at bounding box center [852, 178] width 1362 height 10
click at [429, 176] on div "Key Task 5.3: Work with the FDLE Criminal Justice Professionalism Division to d…" at bounding box center [852, 180] width 1383 height 28
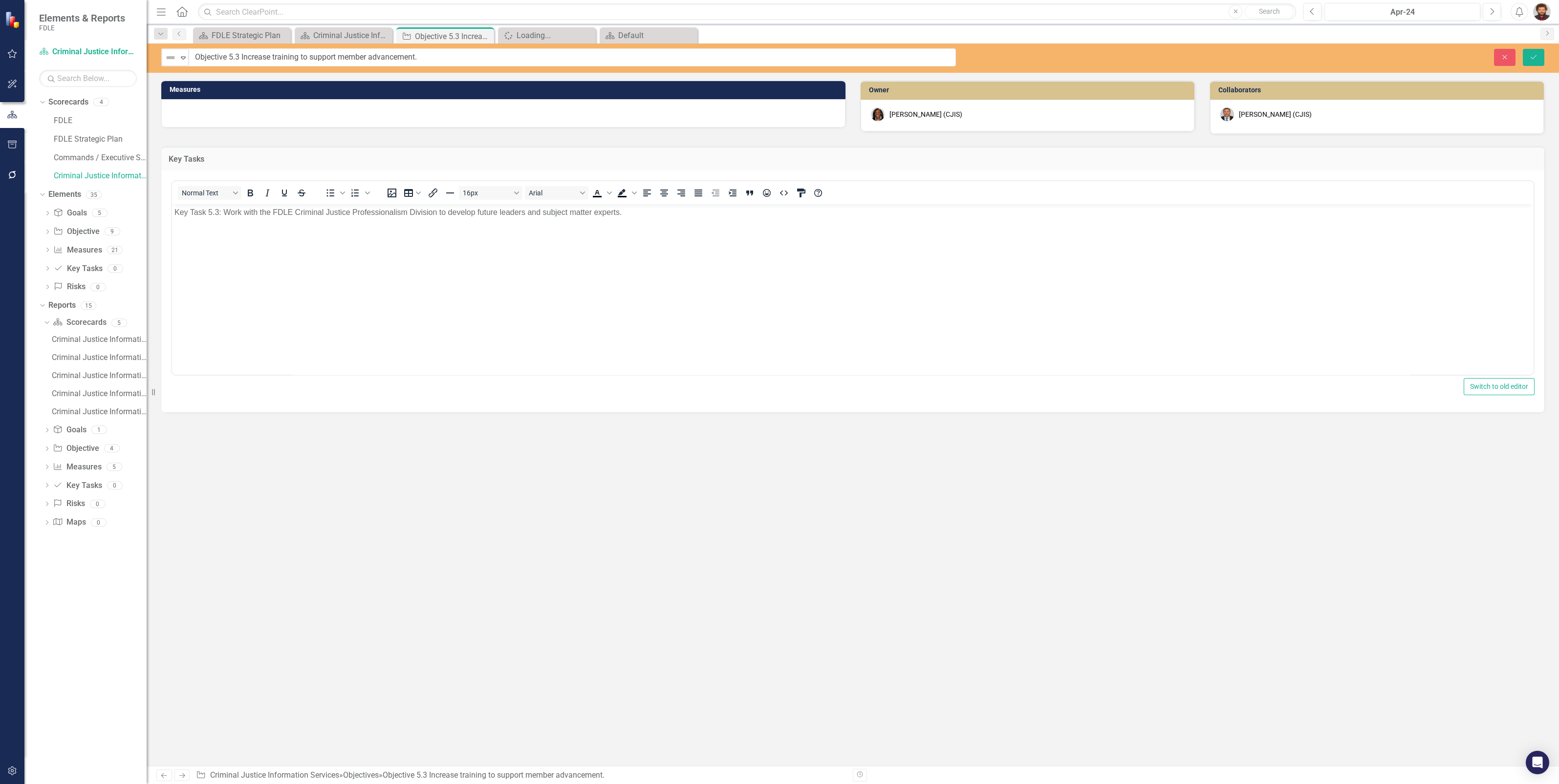
click at [465, 211] on p "Key Task 5.3: Work with the FDLE Criminal Justice Professionalism Division to d…" at bounding box center [853, 212] width 1357 height 11
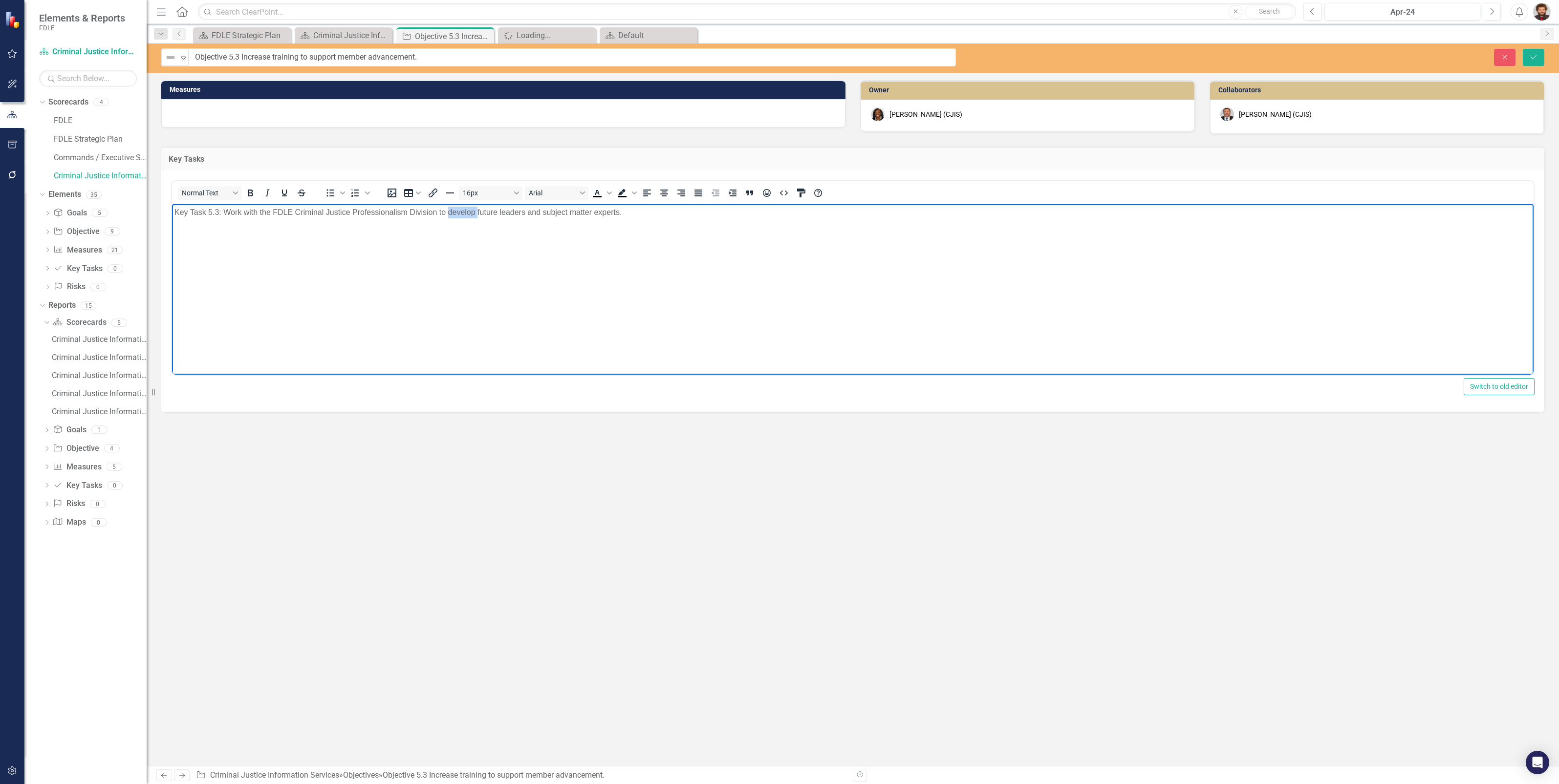
click at [465, 211] on p "Key Task 5.3: Work with the FDLE Criminal Justice Professionalism Division to d…" at bounding box center [853, 212] width 1357 height 11
copy p "Key Task 5.3: Work with the FDLE Criminal Justice Professionalism Division to d…"
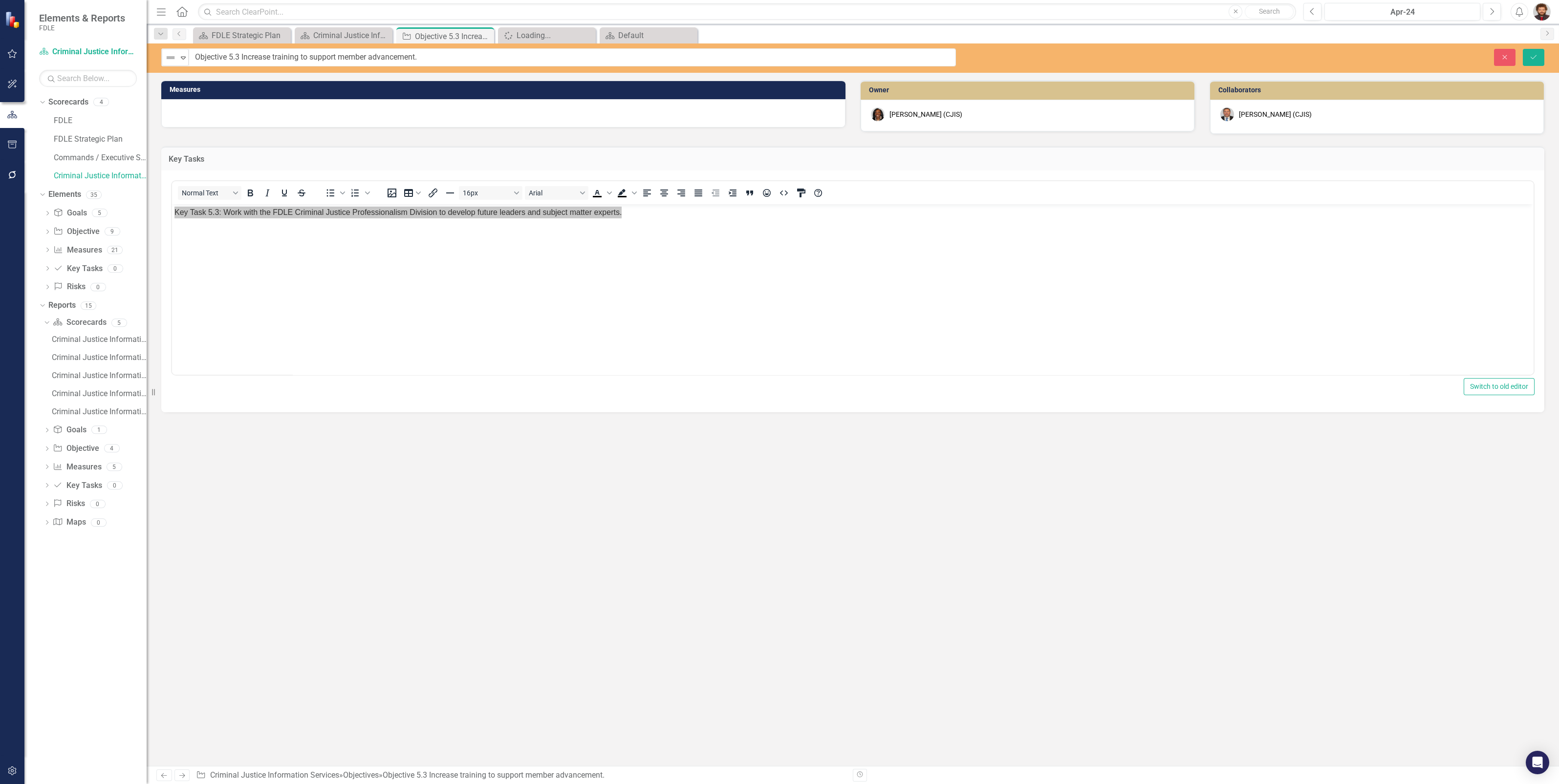
click at [899, 489] on div "Measures Owner [PERSON_NAME] (CJIS) Collaborators [PERSON_NAME] (CJIS) Key Task…" at bounding box center [853, 423] width 1413 height 686
click at [911, 489] on div "Measures Owner [PERSON_NAME] (CJIS) Collaborators [PERSON_NAME] (CJIS) Key Task…" at bounding box center [853, 423] width 1413 height 686
click at [942, 486] on div "Measures Owner [PERSON_NAME] (CJIS) Collaborators [PERSON_NAME] (CJIS) Key Task…" at bounding box center [853, 423] width 1413 height 686
click at [942, 486] on div "Measures Owner [PERSON_NAME] (CJIS) Collaborators [PERSON_NAME] (CJIS) Key Task…" at bounding box center [853, 423] width 1413 height 686
